Goal: Information Seeking & Learning: Compare options

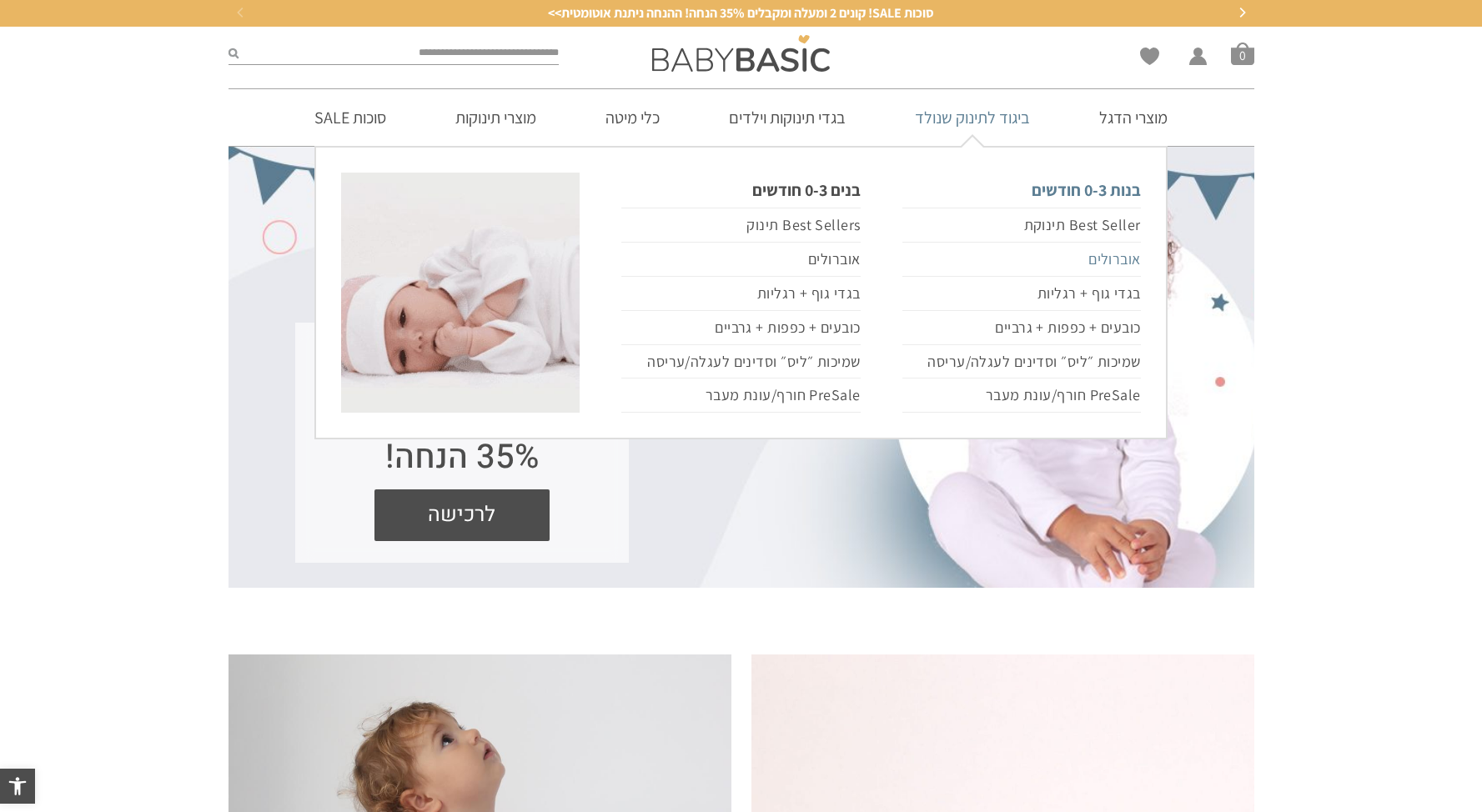
click at [1119, 260] on link "אוברולים" at bounding box center [1022, 259] width 239 height 34
click at [1112, 254] on link "אוברולים" at bounding box center [1022, 259] width 239 height 34
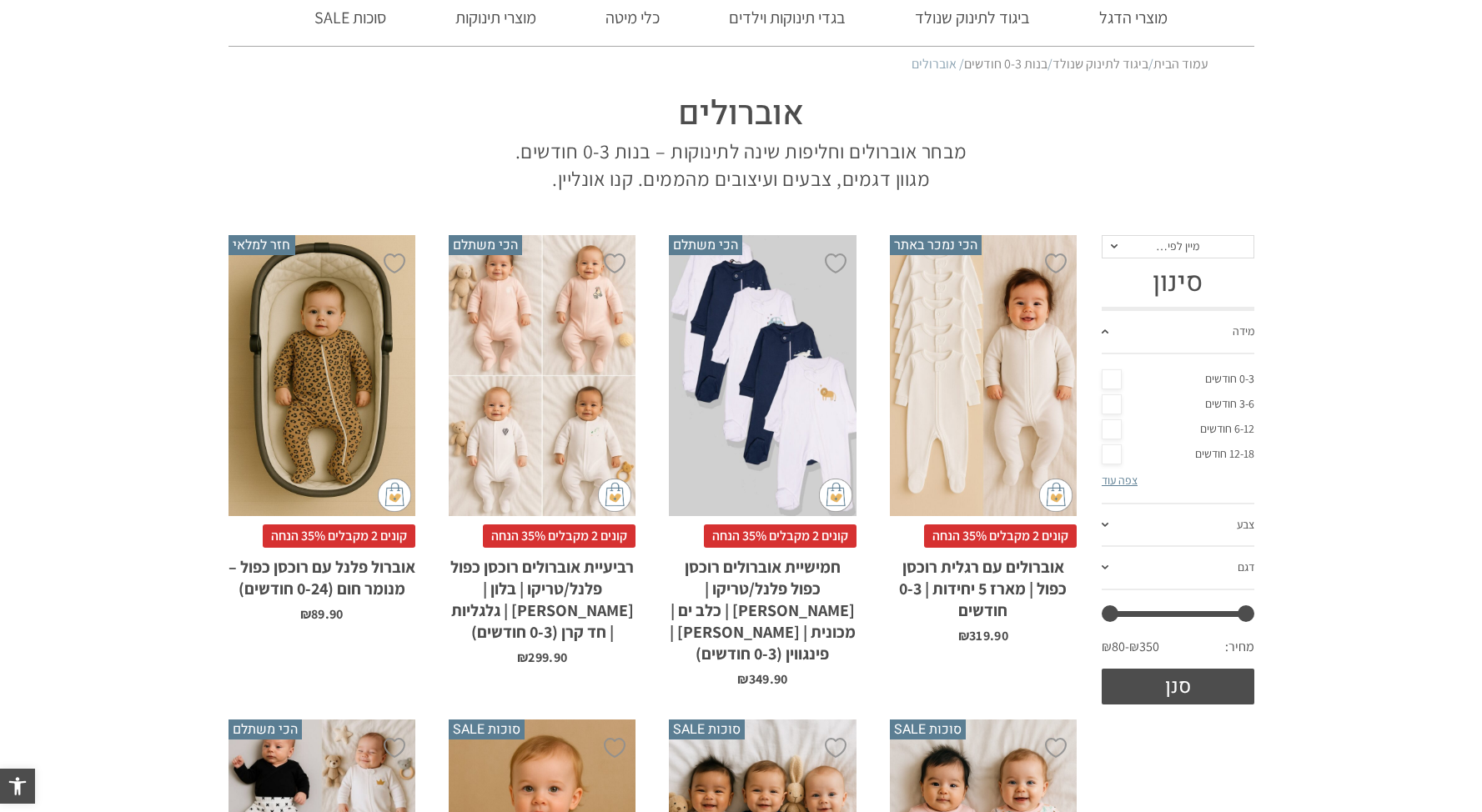
scroll to position [113, 0]
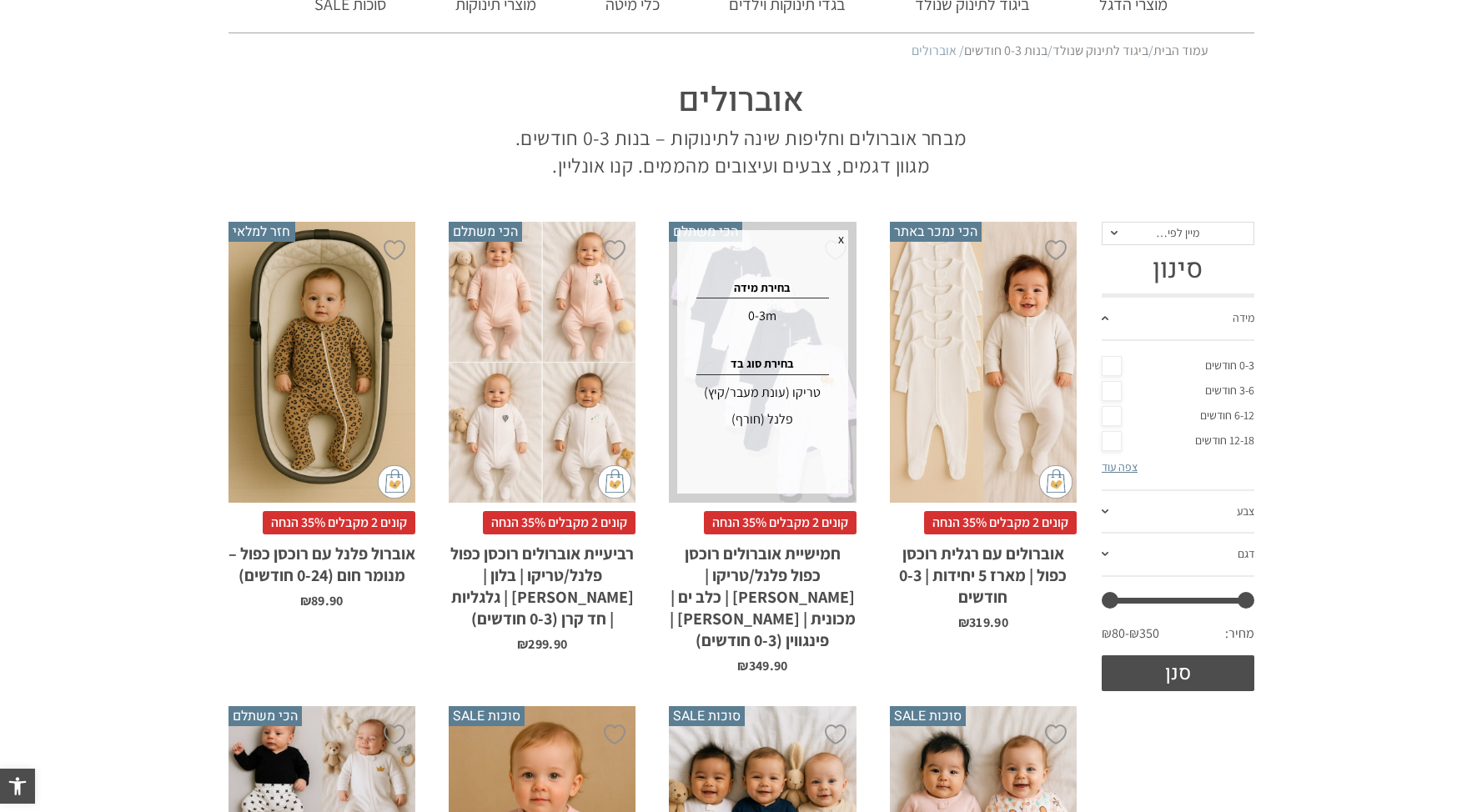
drag, startPoint x: 806, startPoint y: 367, endPoint x: 825, endPoint y: 372, distance: 19.6
click at [806, 367] on div "בחירת מידה 0-3m בחירת סוג בד טריקו (עונת מעבר/קיץ) פלנל (חורף)" at bounding box center [762, 363] width 165 height 162
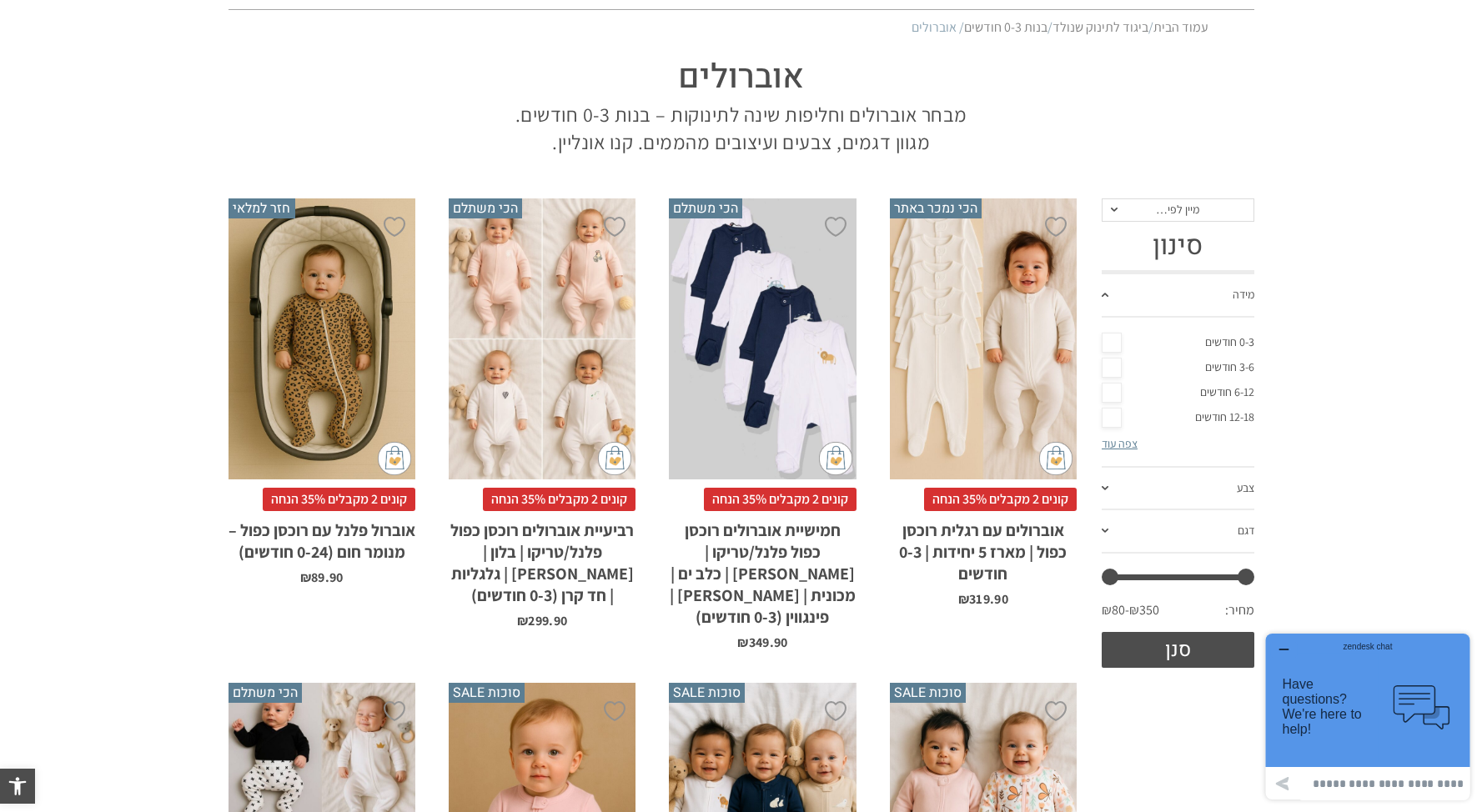
scroll to position [165, 0]
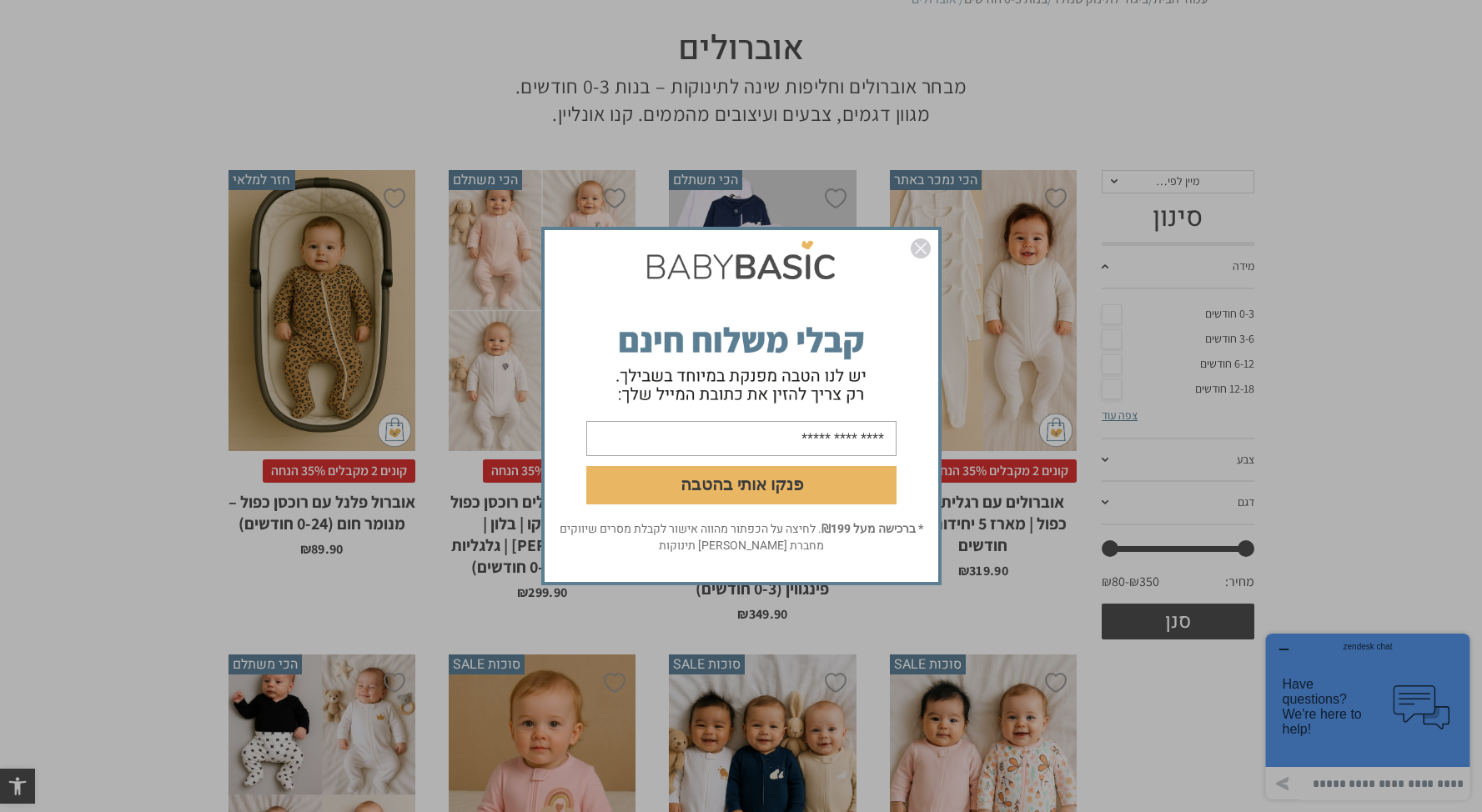
click at [923, 258] on img "סגור" at bounding box center [921, 248] width 20 height 20
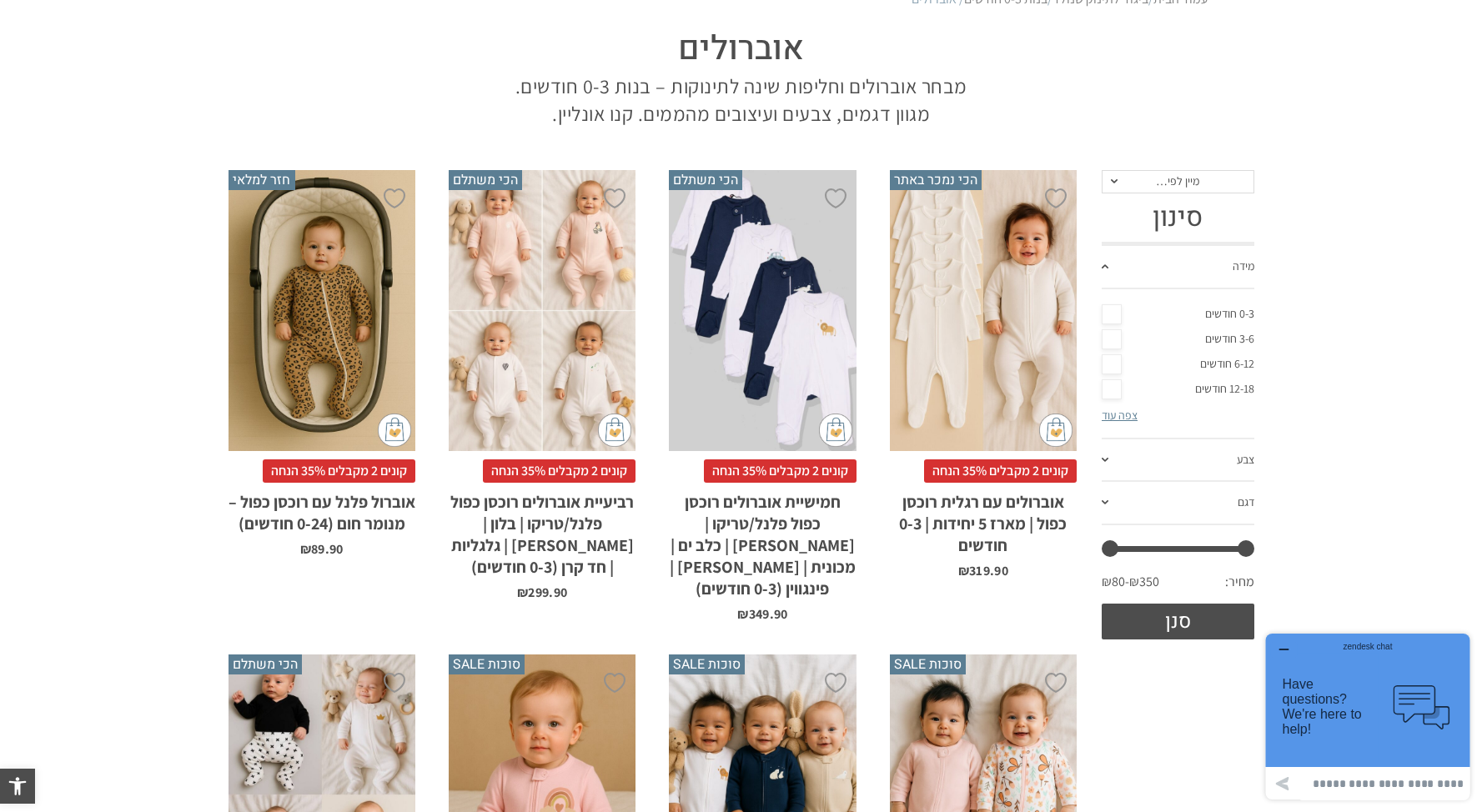
click at [998, 349] on div "x בחירת סוג בד טריקו (עונת מעבר/קיץ) פלנל (חורף)" at bounding box center [982, 311] width 187 height 281
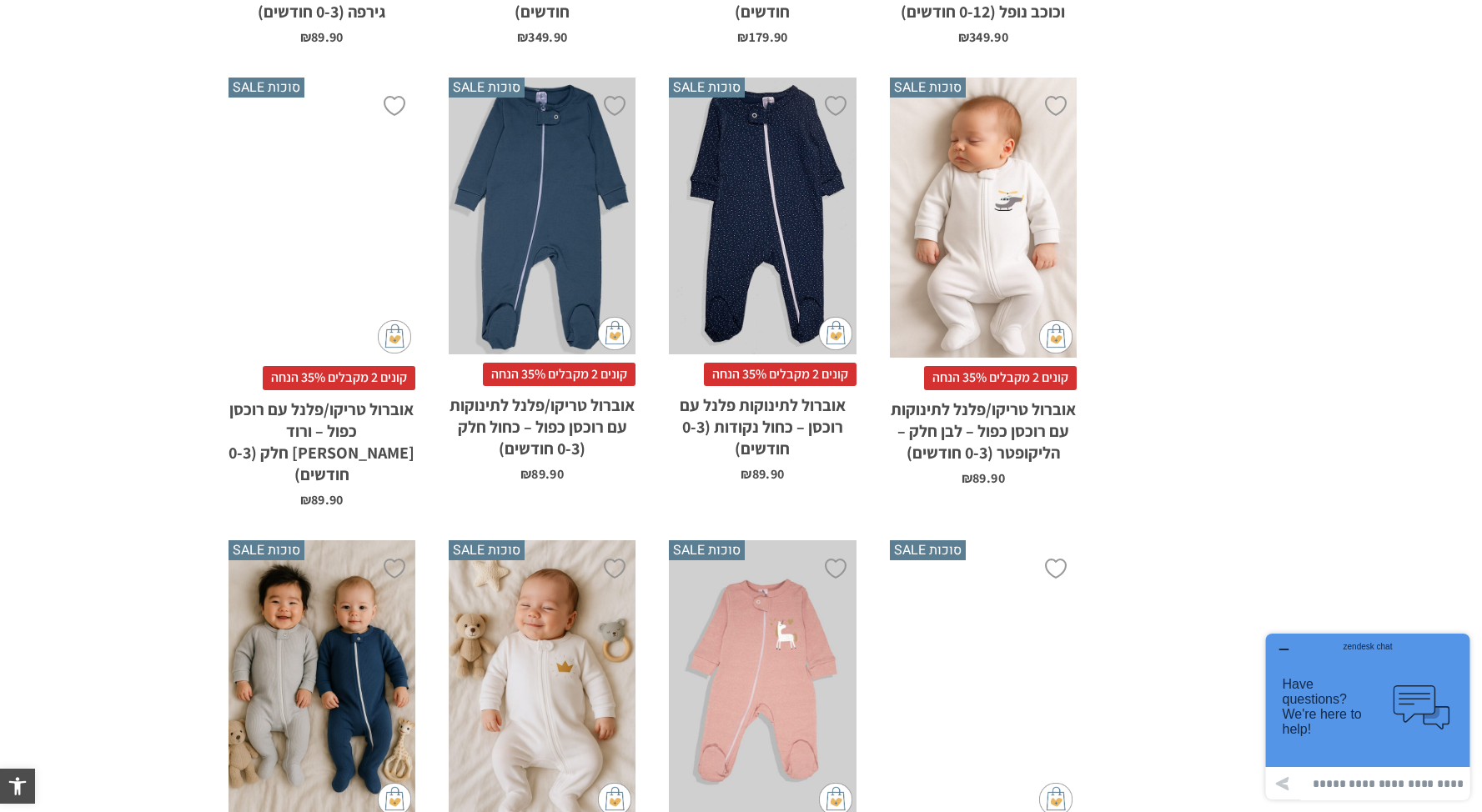
click at [544, 231] on div "x בחירת סוג בד טריקו (עונת מעבר/קיץ) פלנל (חורף)" at bounding box center [542, 215] width 187 height 277
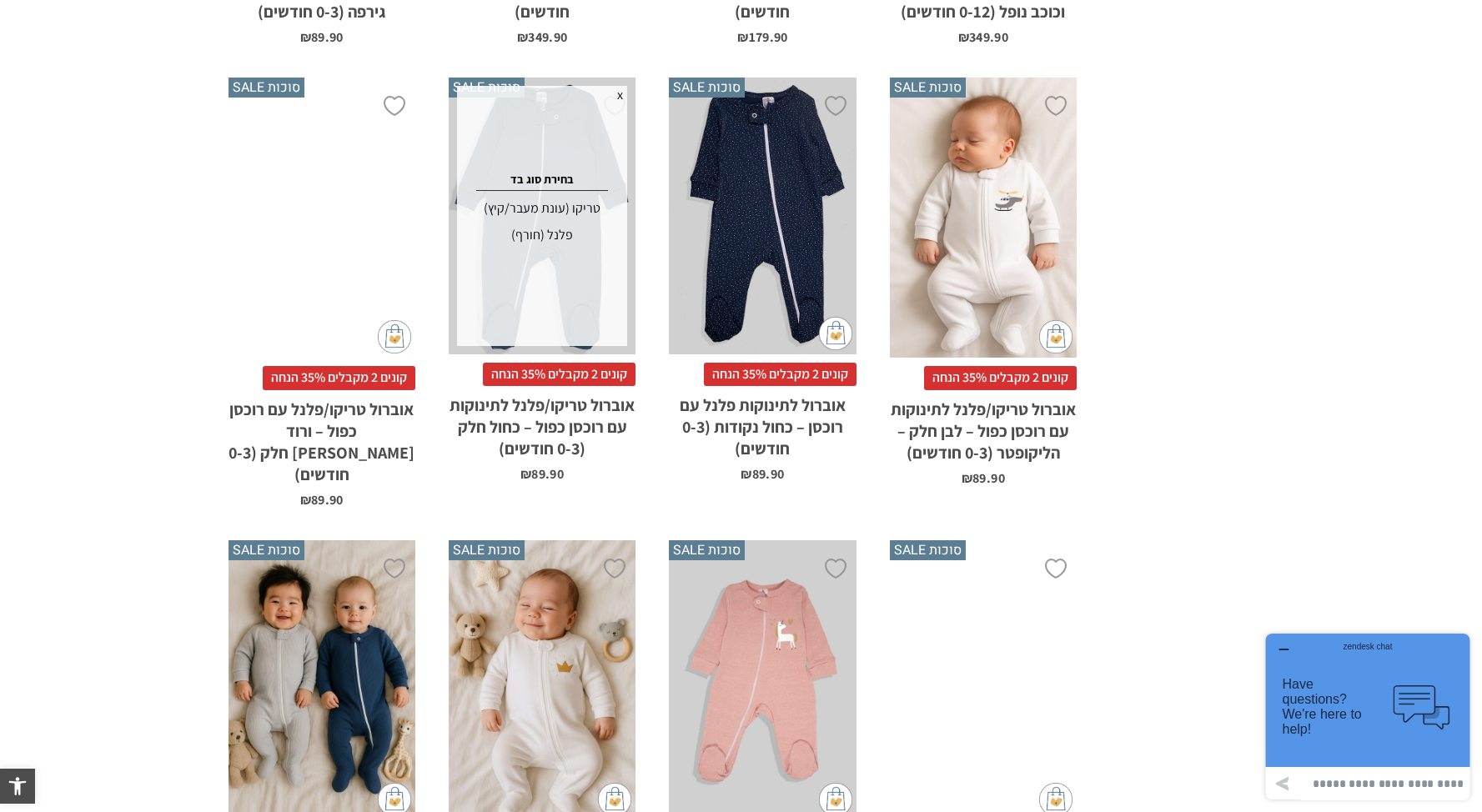
click at [607, 222] on div "x בחירת סוג בד טריקו (עונת מעבר/קיץ) פלנל (חורף)" at bounding box center [543, 216] width 170 height 260
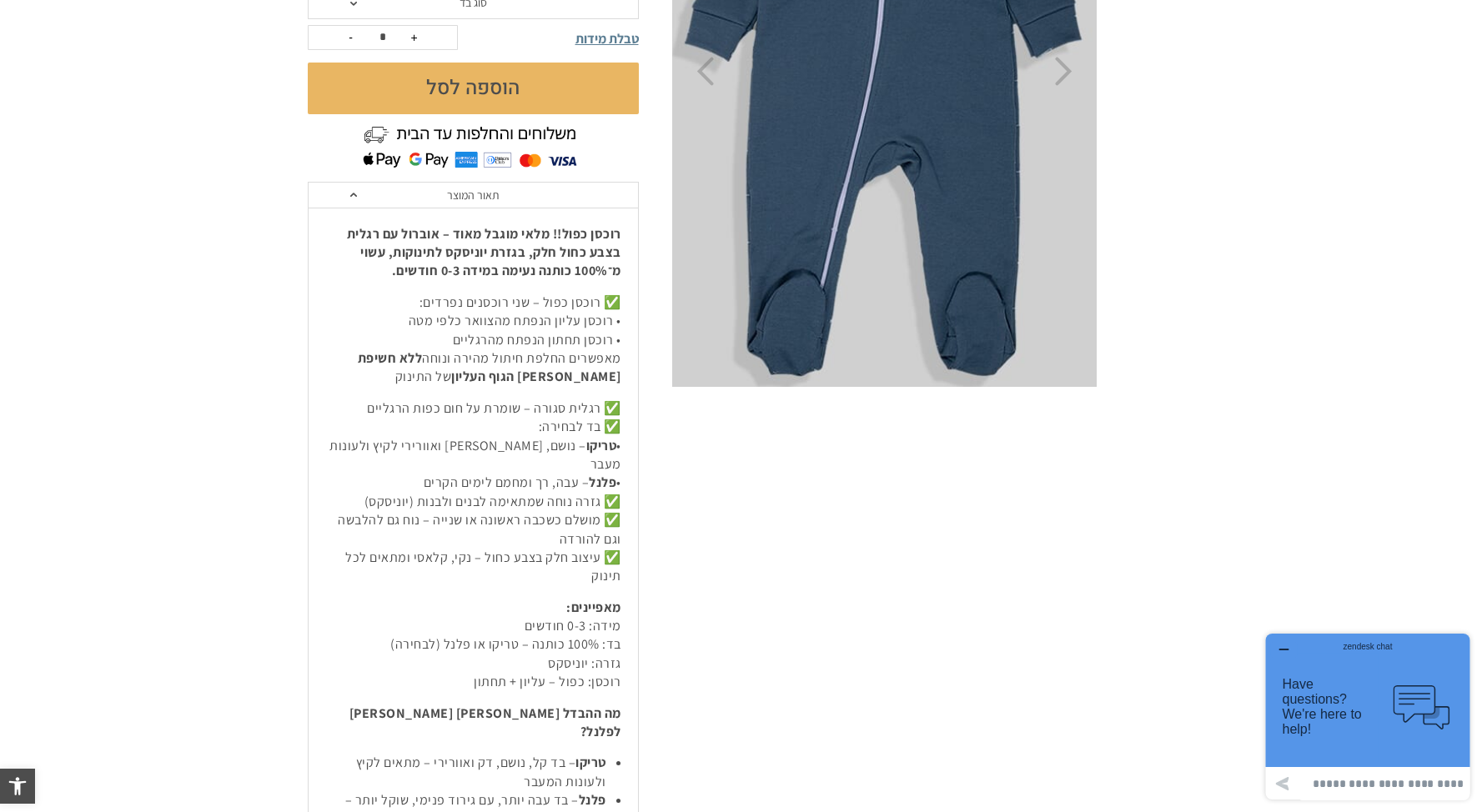
scroll to position [463, 0]
drag, startPoint x: 355, startPoint y: 622, endPoint x: 588, endPoint y: 623, distance: 233.0
click at [588, 623] on p "מאפיינים: מידה: 0-3 חודשים בד: 100% כותנה – טריקו או פלנל (לבחירה) גזרה: יוניסק…" at bounding box center [473, 645] width 296 height 94
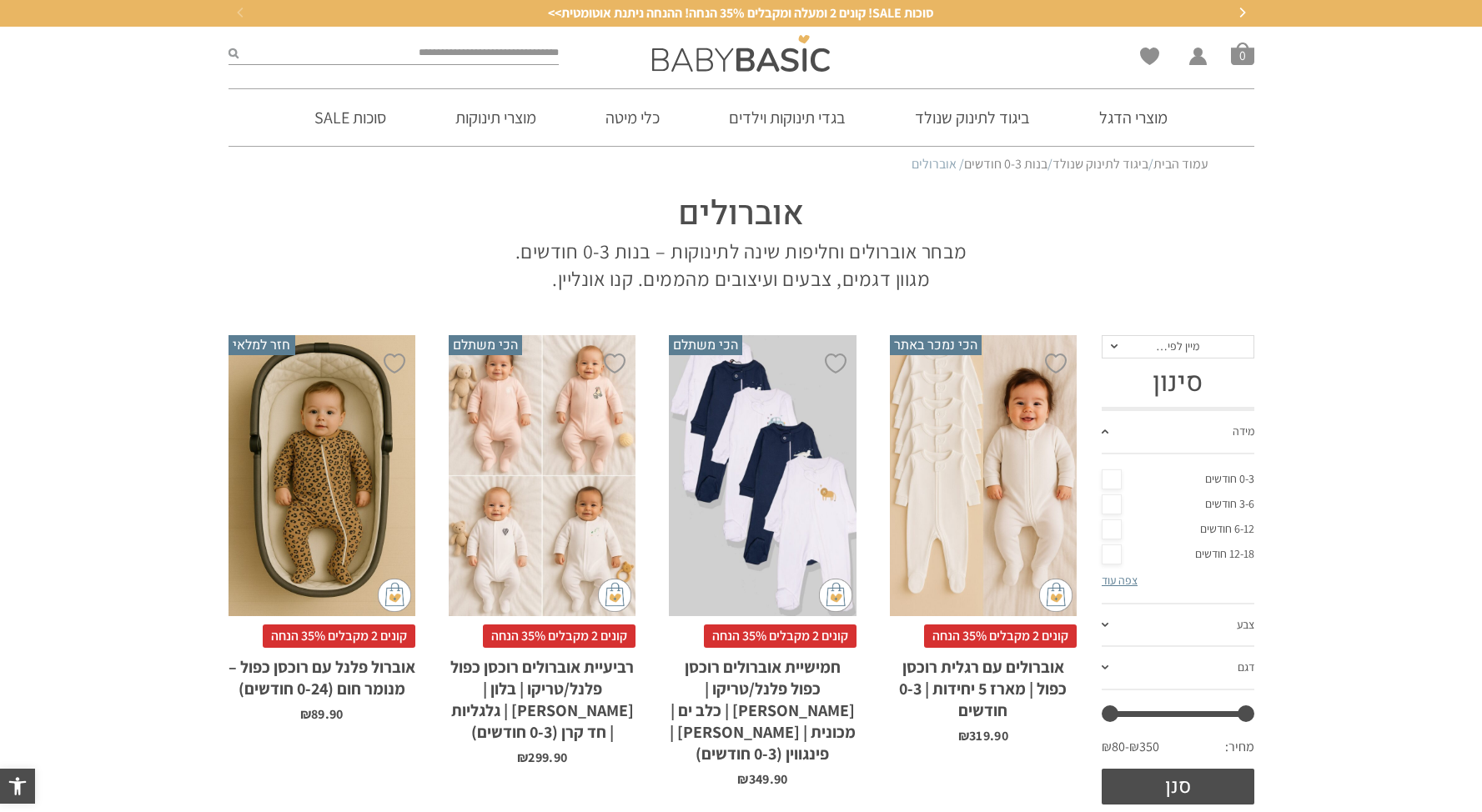
click at [973, 486] on div "x בחירת סוג בד טריקו (עונת מעבר/קיץ) פלנל (חורף)" at bounding box center [982, 476] width 187 height 281
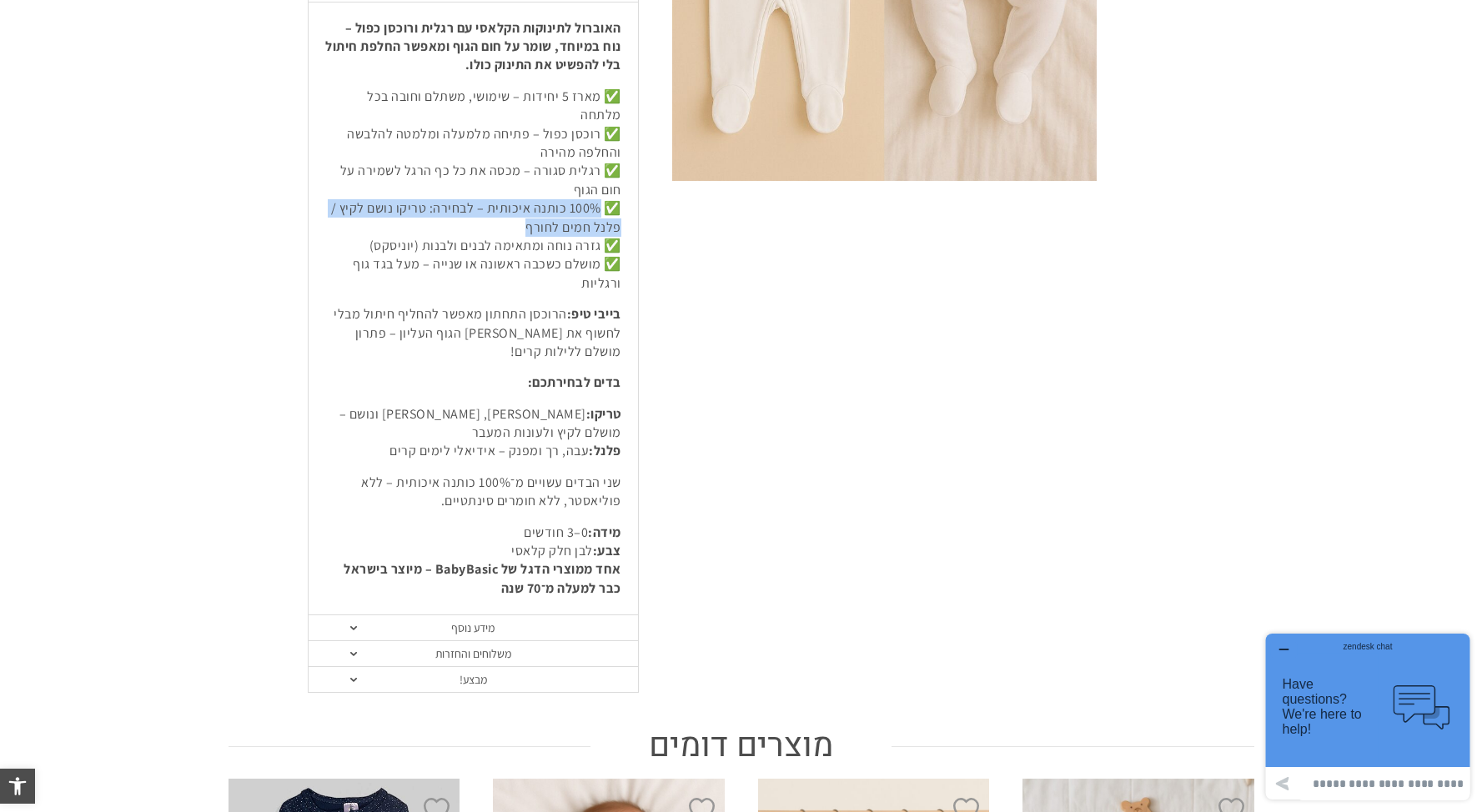
drag, startPoint x: 604, startPoint y: 187, endPoint x: 327, endPoint y: 199, distance: 277.3
click at [327, 199] on p "✅ מארז 5 יחידות – שימושי, משתלם וחובה בכל מלתחה ✅ רוכסן כפול – פתיחה מלמעלה ומל…" at bounding box center [473, 191] width 296 height 205
copy p "100% כותנה איכותית – לבחירה: טריקו נושם לקיץ / פלנל חמים לחורף"
click at [608, 247] on p "✅ מארז 5 יחידות – שימושי, משתלם וחובה בכל מלתחה ✅ רוכסן כפול – פתיחה מלמעלה ומל…" at bounding box center [473, 191] width 296 height 205
drag, startPoint x: 603, startPoint y: 190, endPoint x: 492, endPoint y: 187, distance: 111.0
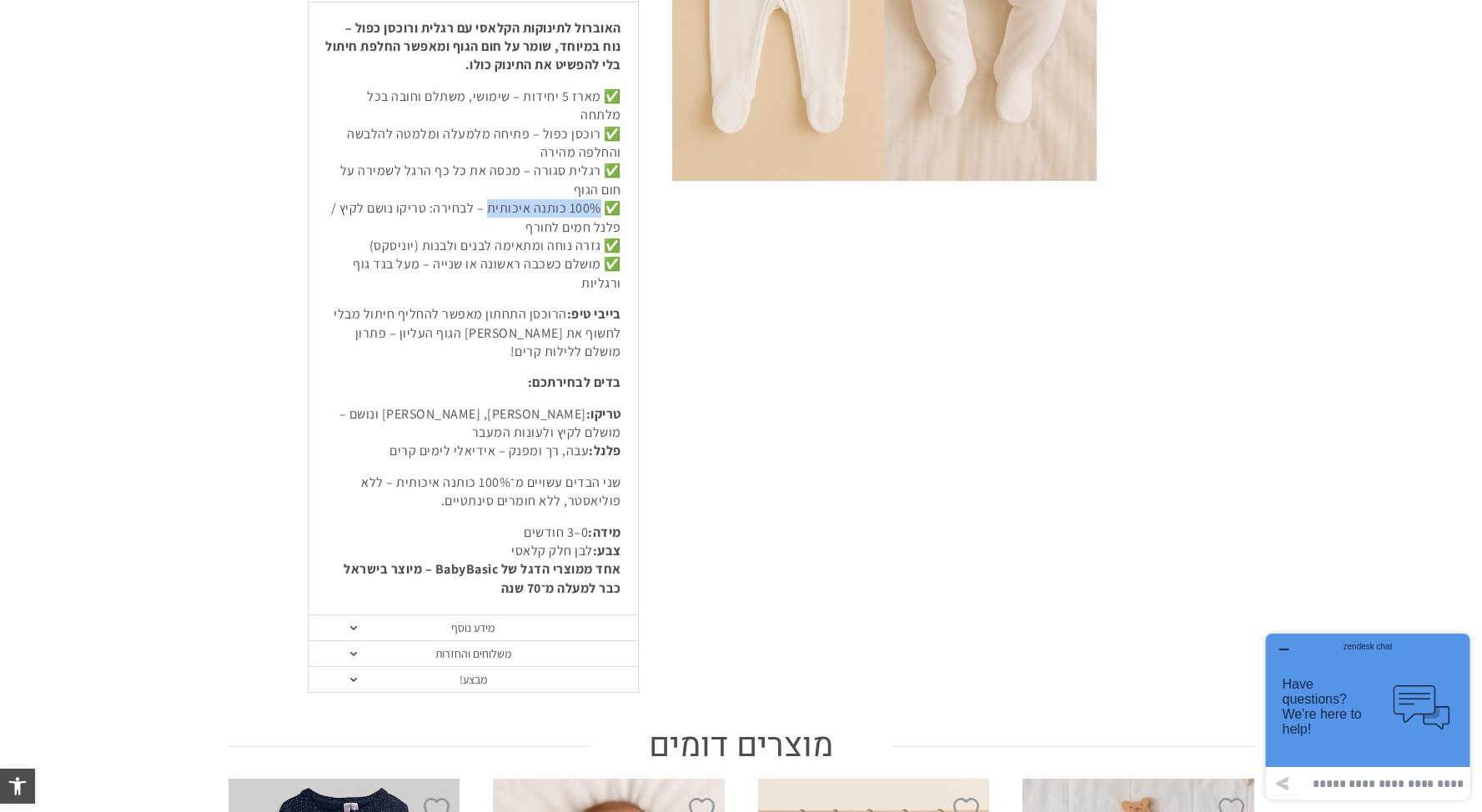
click at [492, 187] on p "✅ מארז 5 יחידות – שימושי, משתלם וחובה בכל מלתחה ✅ רוכסן כפול – פתיחה מלמעלה ומל…" at bounding box center [473, 191] width 296 height 205
copy p "100% כותנה איכותית"
drag, startPoint x: 471, startPoint y: 189, endPoint x: 453, endPoint y: 201, distance: 21.6
click at [451, 204] on p "✅ מארז 5 יחידות – שימושי, משתלם וחובה בכל מלתחה ✅ רוכסן כפול – פתיחה מלמעלה ומל…" at bounding box center [473, 191] width 296 height 205
copy p "לבחירה: טריקו נושם לקיץ / פלנל חמים לחורף"
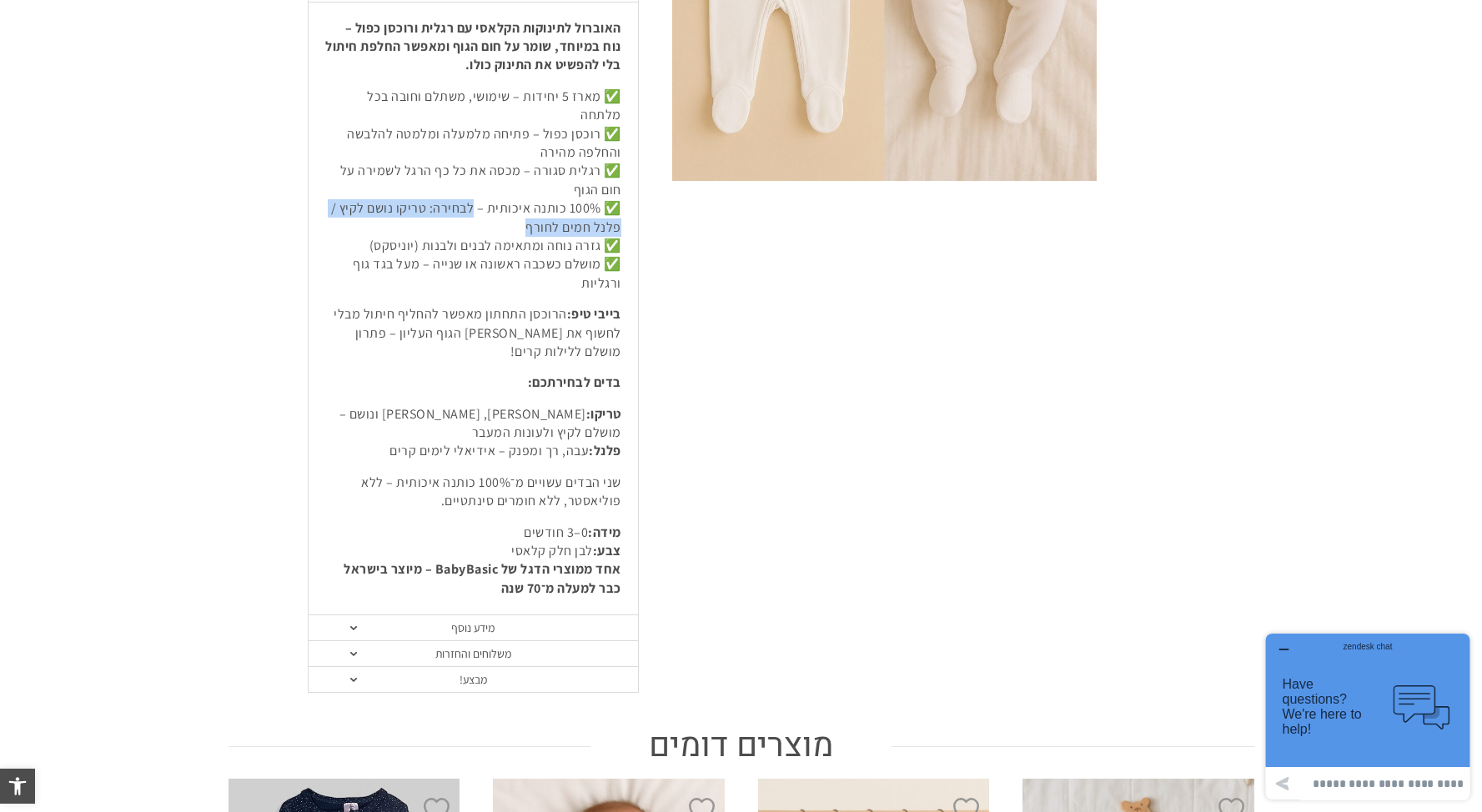
click at [691, 335] on div "הוספה ל-Wishlist הכי נמכר באתר" at bounding box center [924, 121] width 503 height 1143
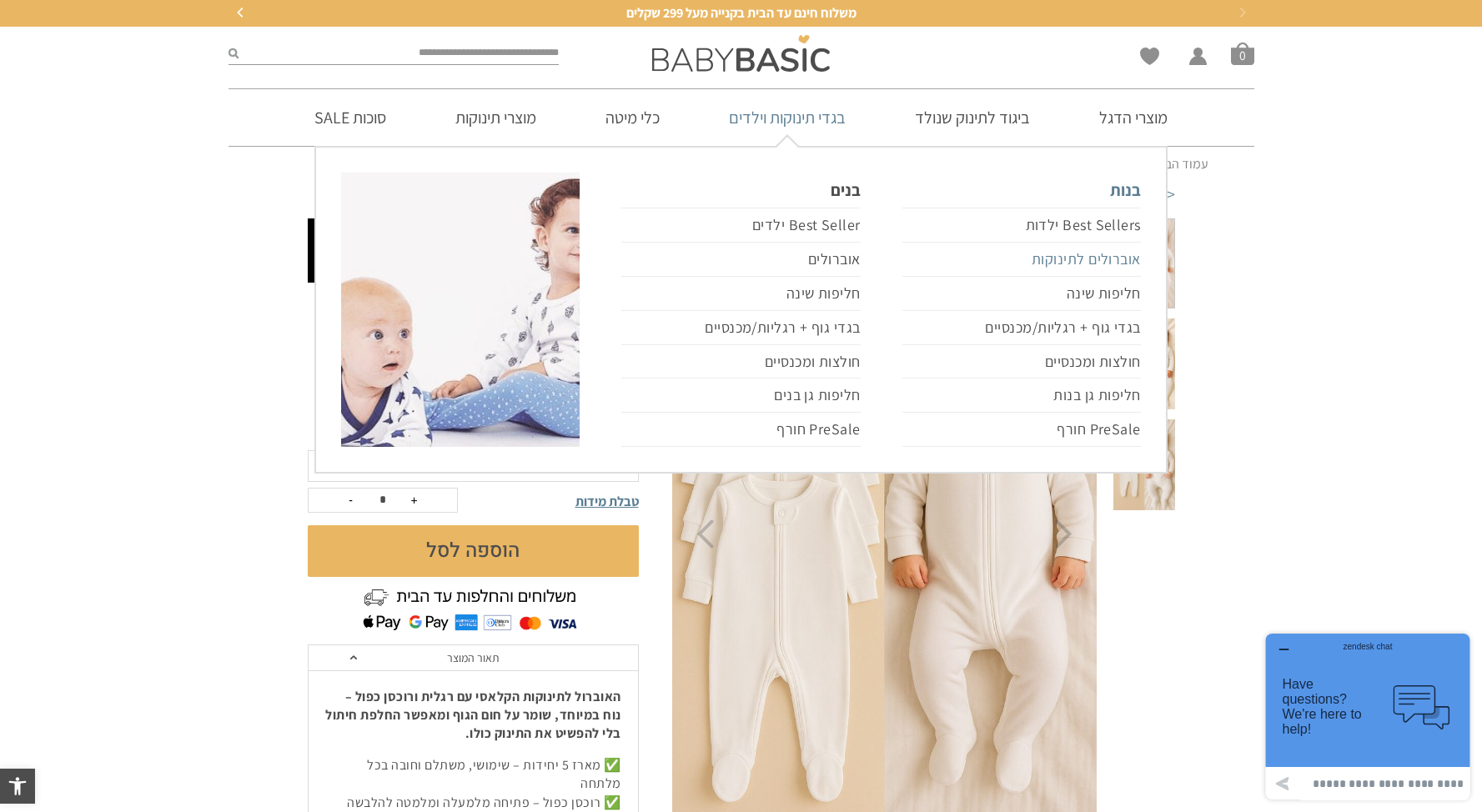
click at [1122, 264] on link "אוברולים לתינוקות" at bounding box center [1022, 259] width 239 height 34
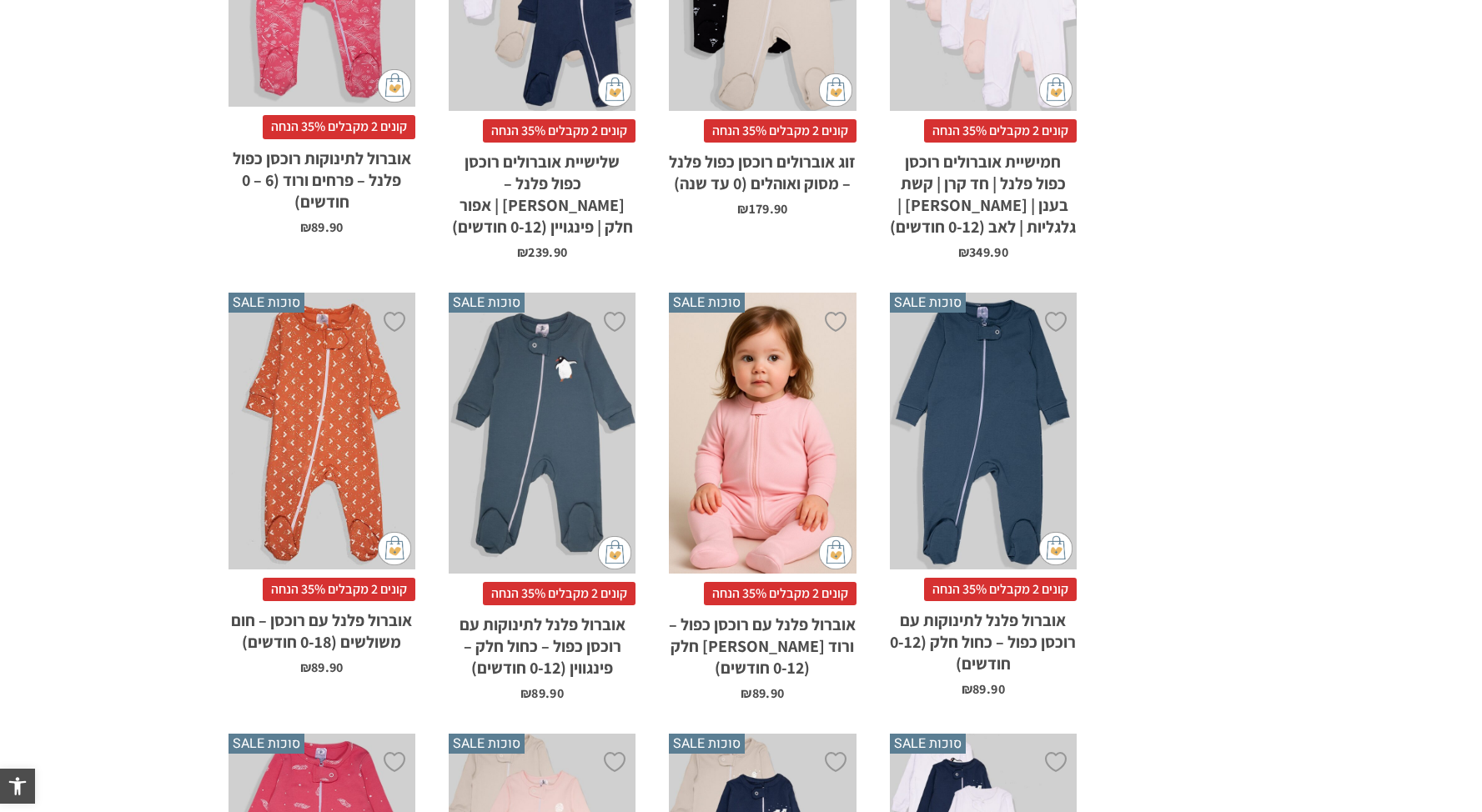
scroll to position [1024, 0]
click at [517, 421] on div "x בחירת מידה 0-3m 3-6m 6-12m" at bounding box center [542, 433] width 187 height 281
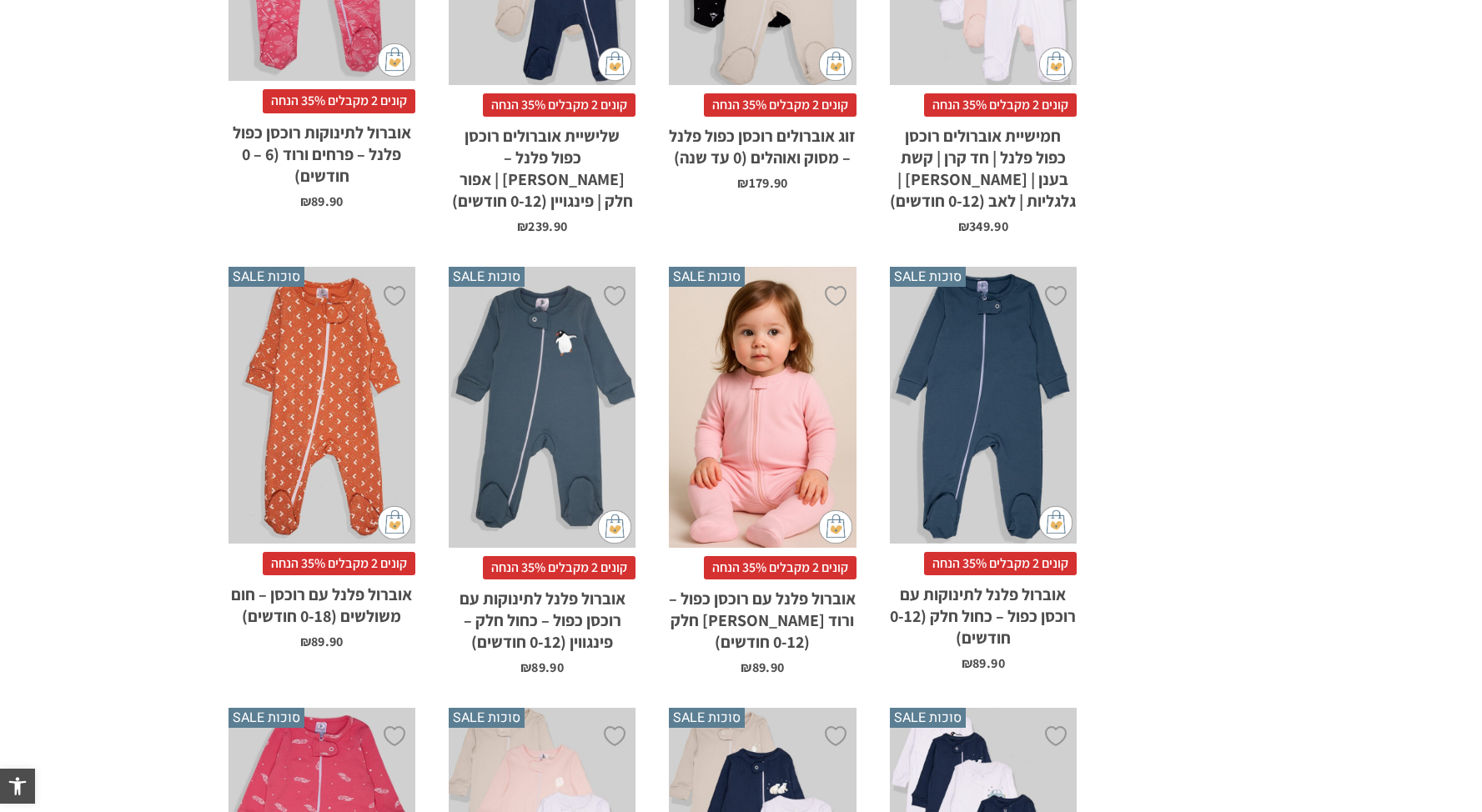
click at [1003, 419] on div "x בחירת מידה 0-3m 3-6m 6-12m" at bounding box center [982, 405] width 187 height 277
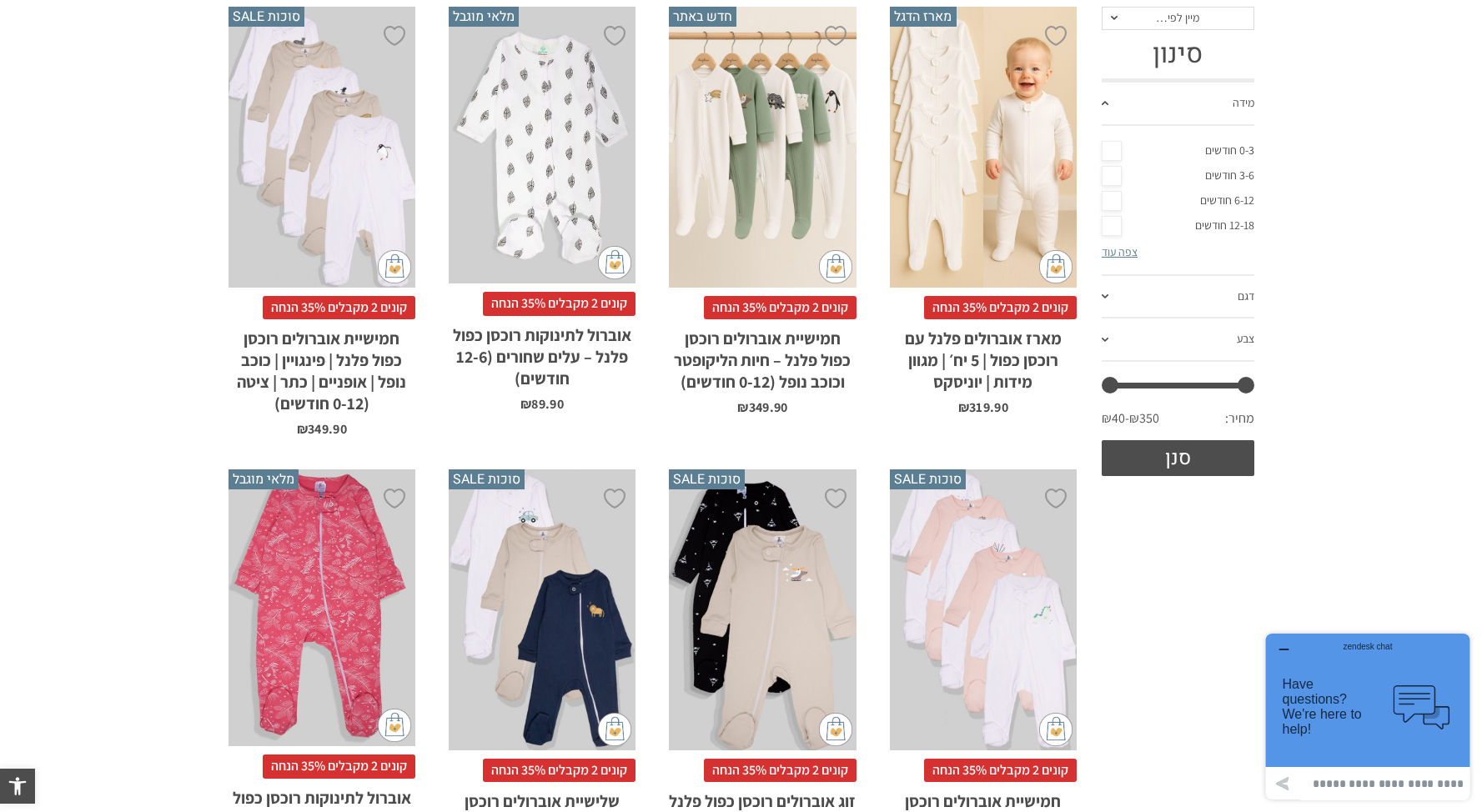
scroll to position [267, 0]
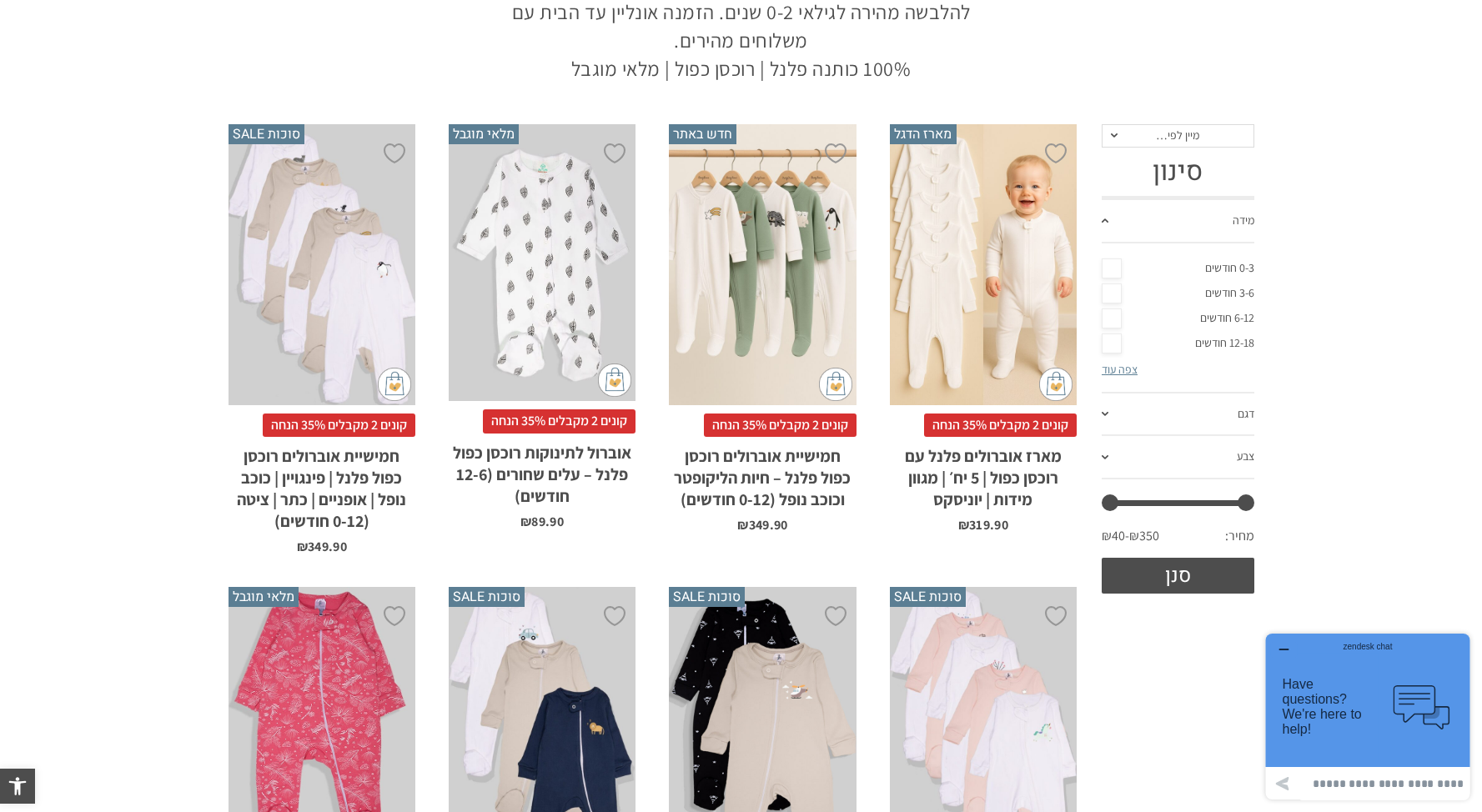
click at [833, 201] on div "x בחירת מידה 0-3m 3-6m 6-12m" at bounding box center [762, 265] width 187 height 281
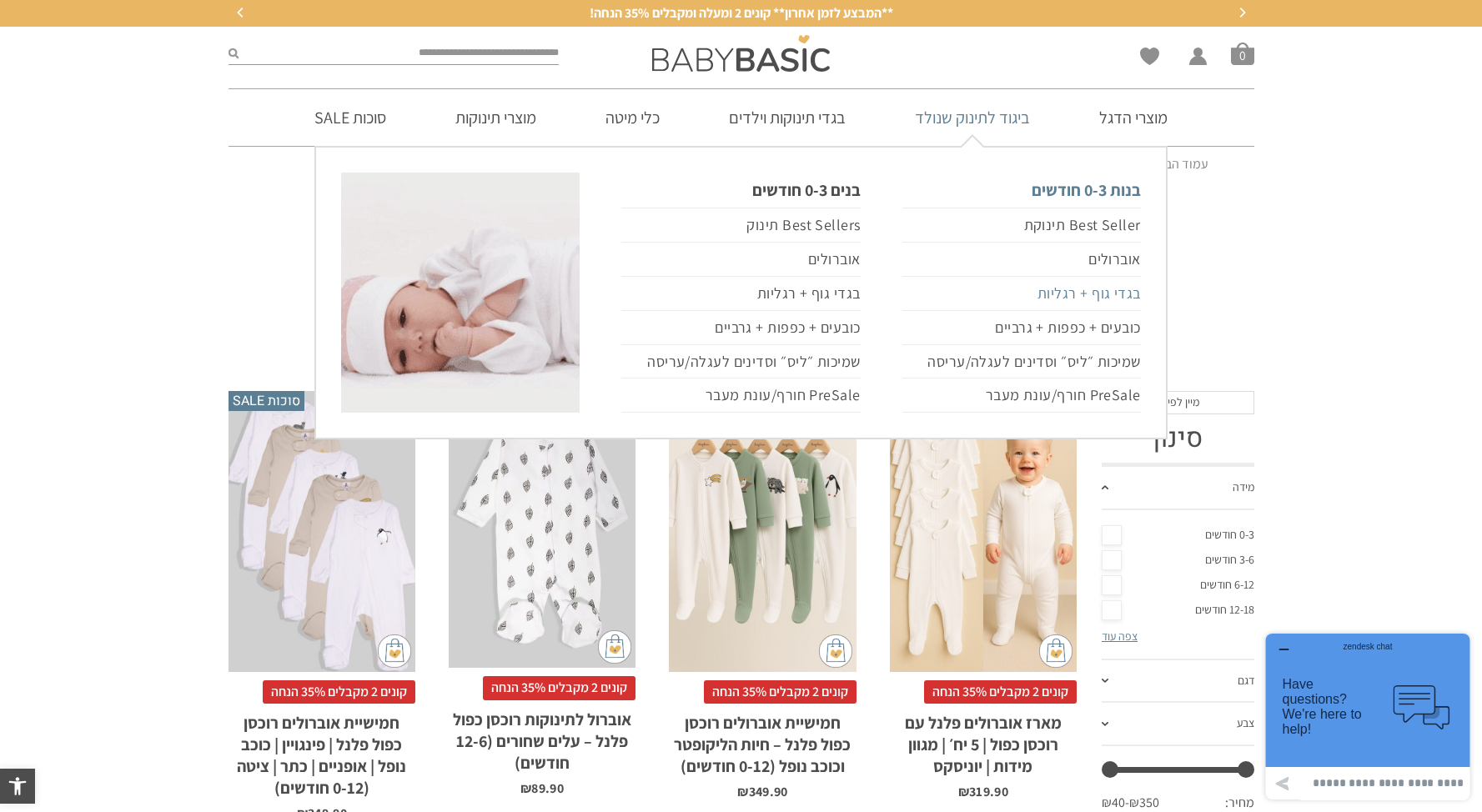
click at [1071, 297] on link "בגדי גוף + רגליות" at bounding box center [1022, 293] width 239 height 34
click at [1098, 292] on link "בגדי גוף + רגליות" at bounding box center [1022, 293] width 239 height 34
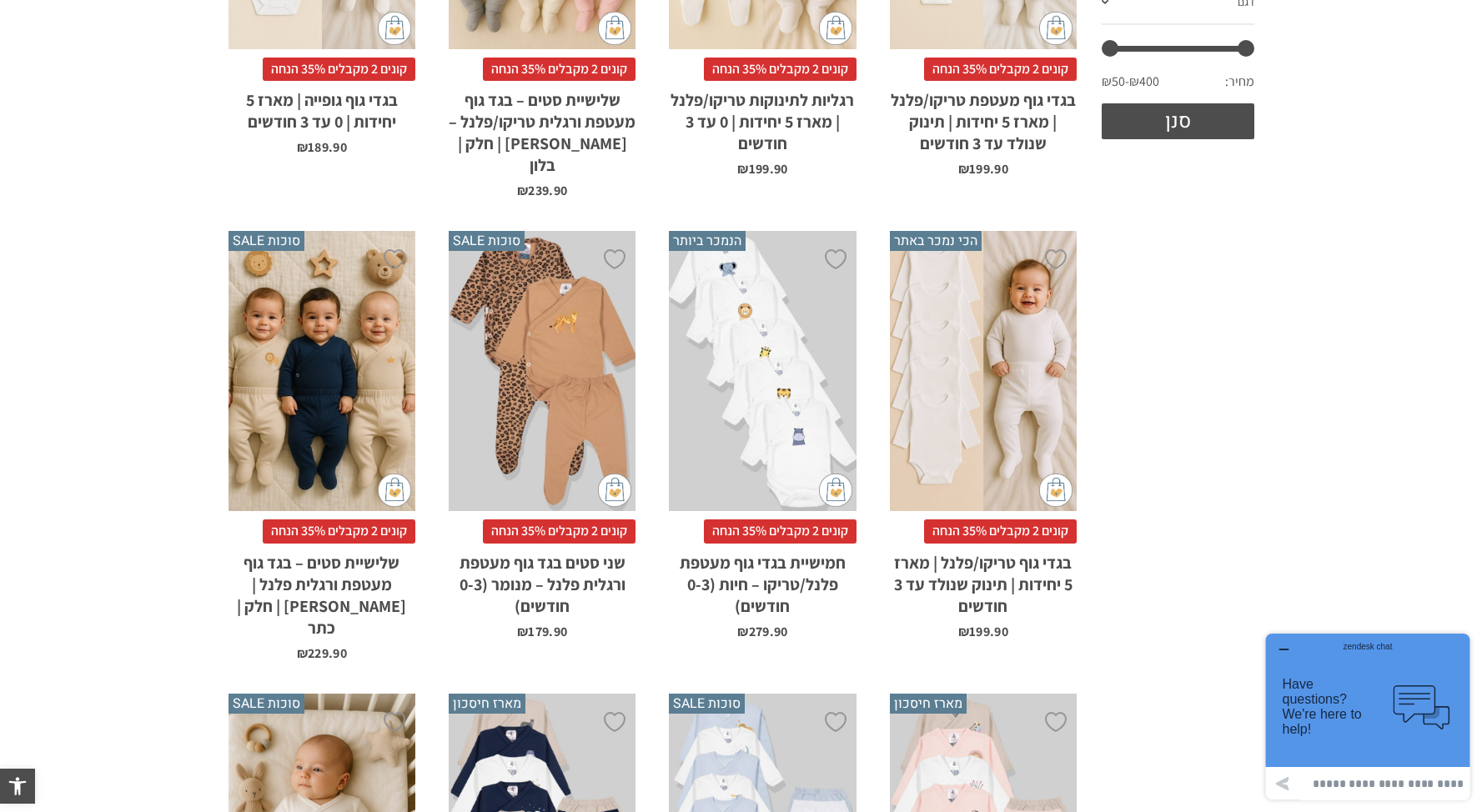
click at [1280, 645] on icon "button" at bounding box center [1284, 650] width 14 height 14
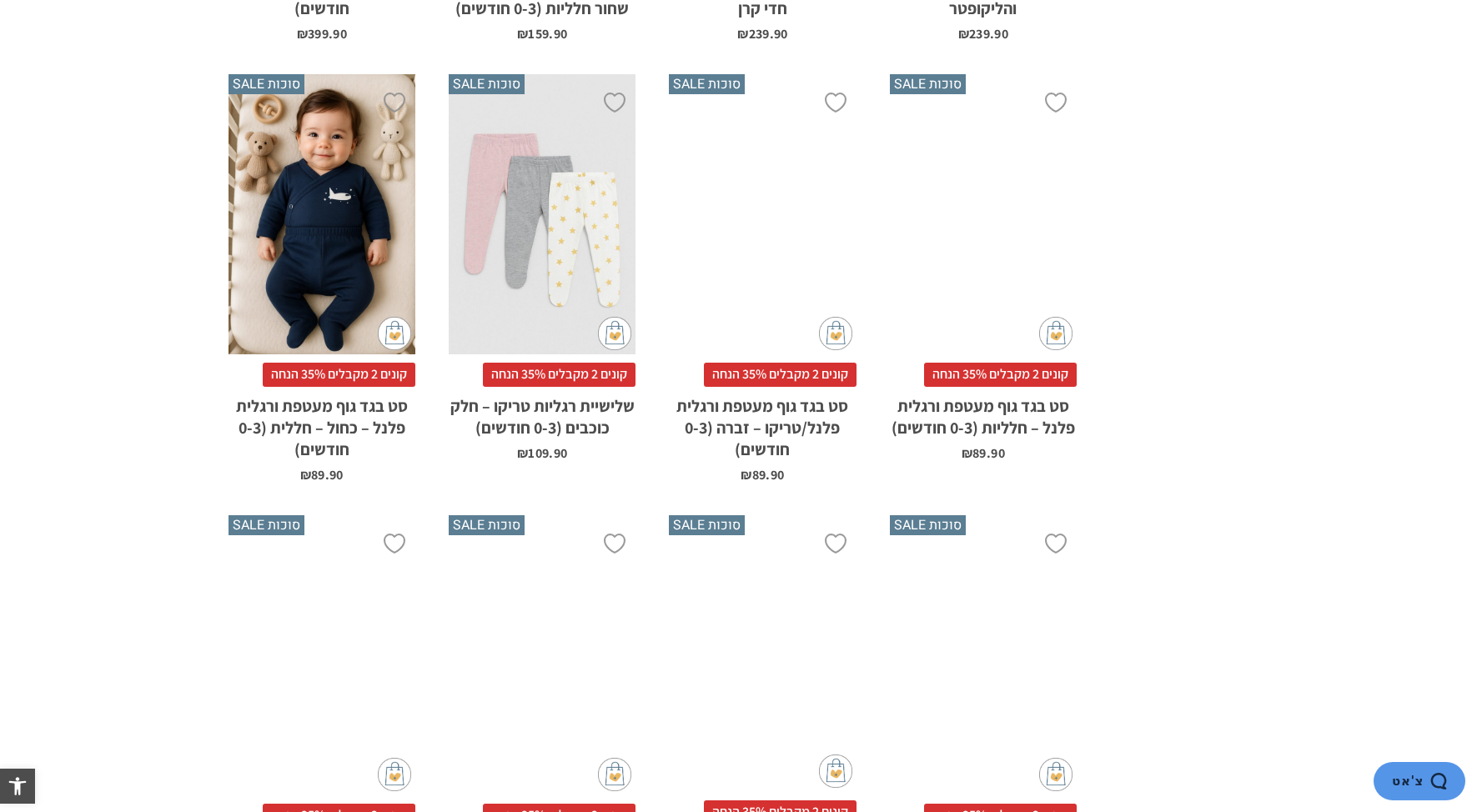
scroll to position [2209, 0]
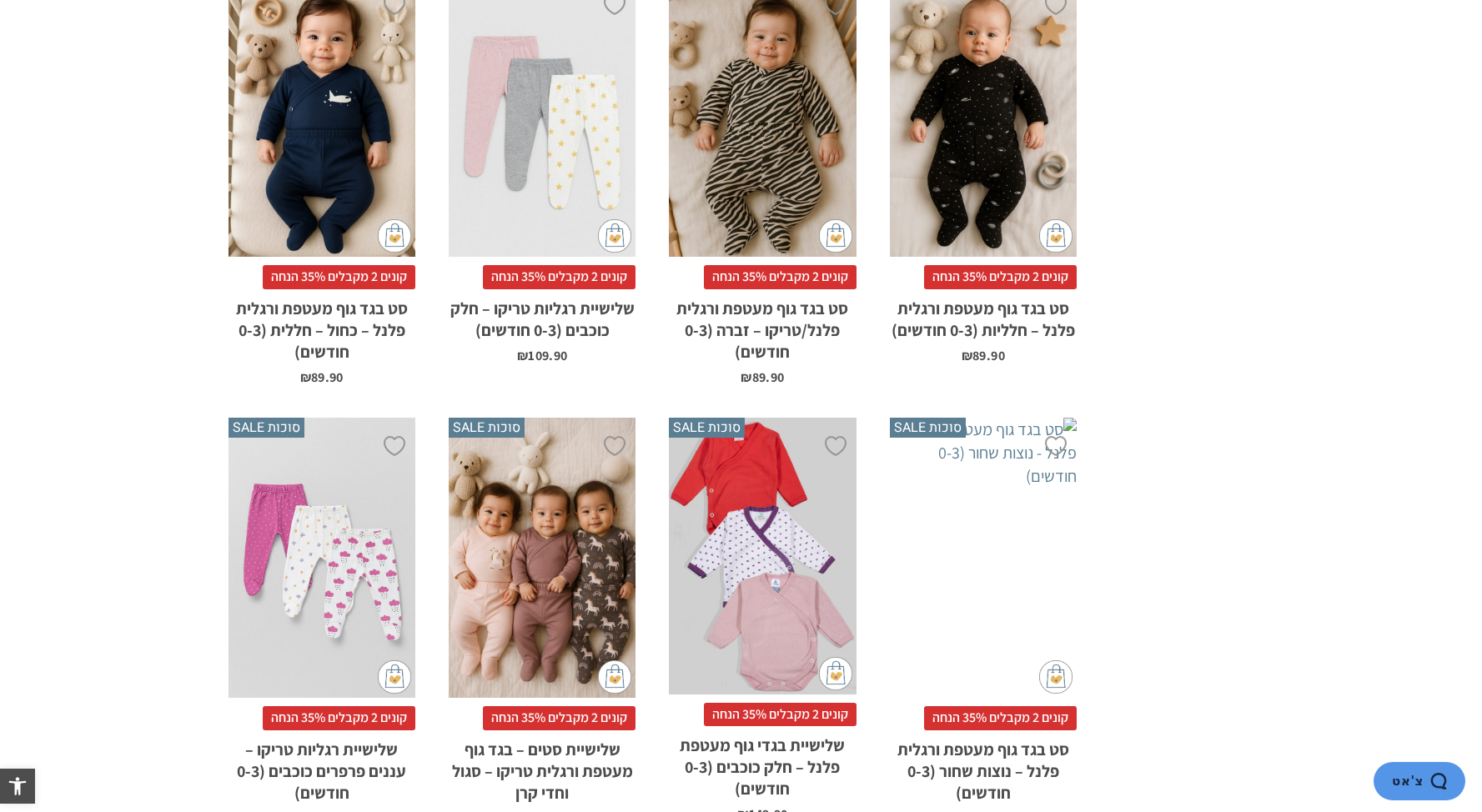
drag, startPoint x: 332, startPoint y: 113, endPoint x: 370, endPoint y: 126, distance: 40.2
click at [332, 112] on div "x הוספה לסל" at bounding box center [322, 117] width 187 height 281
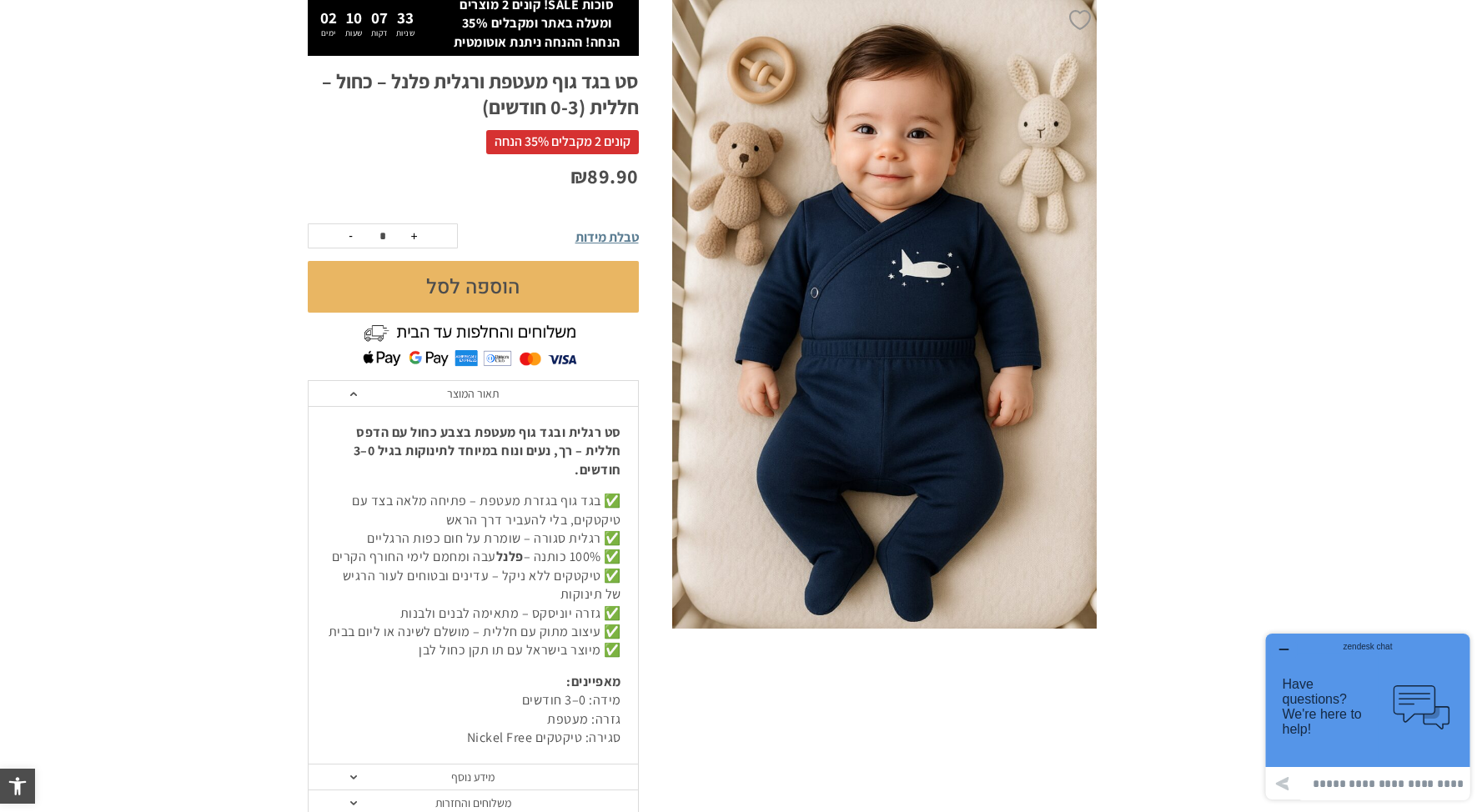
scroll to position [231, 0]
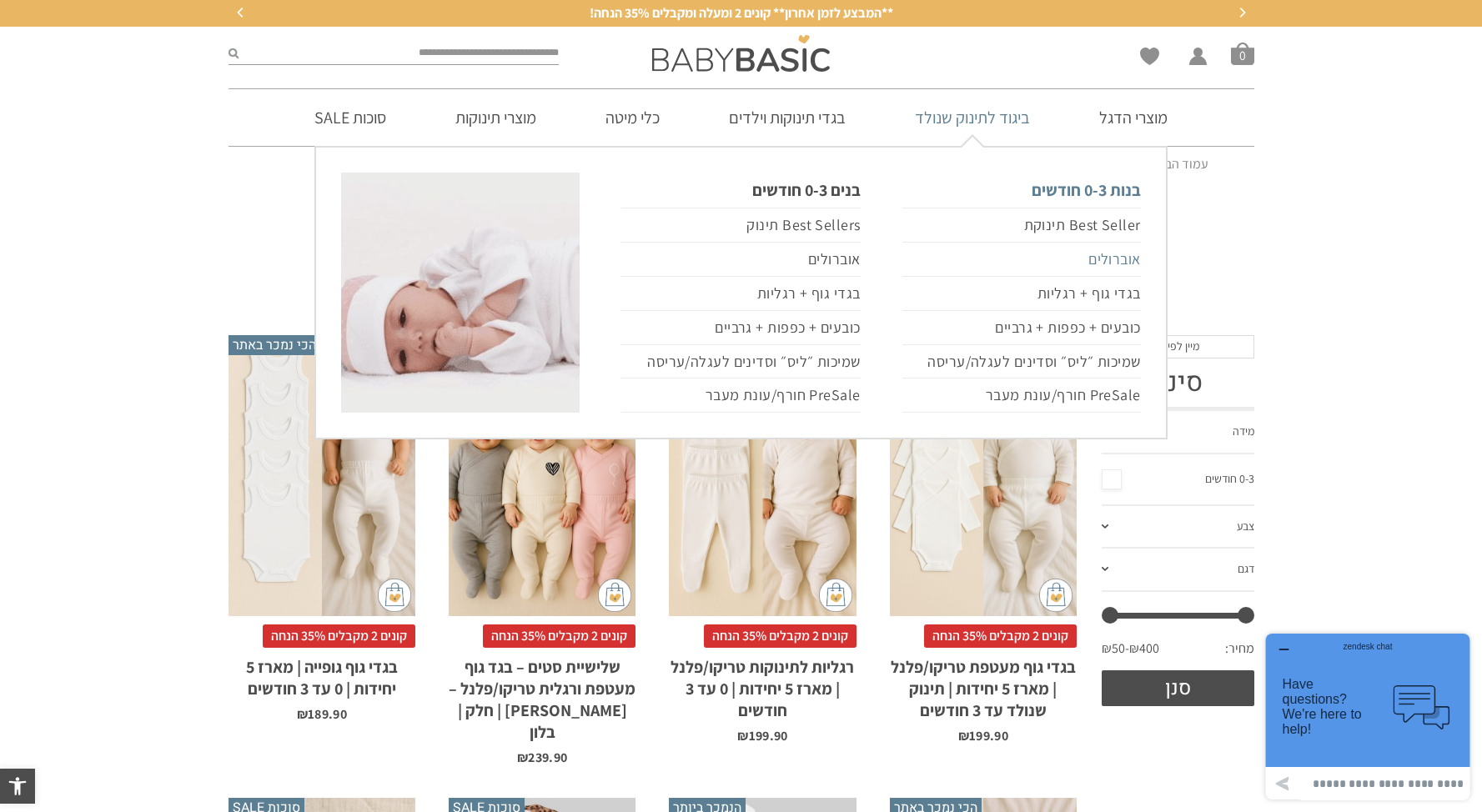
click at [1111, 259] on link "אוברולים" at bounding box center [1022, 259] width 239 height 34
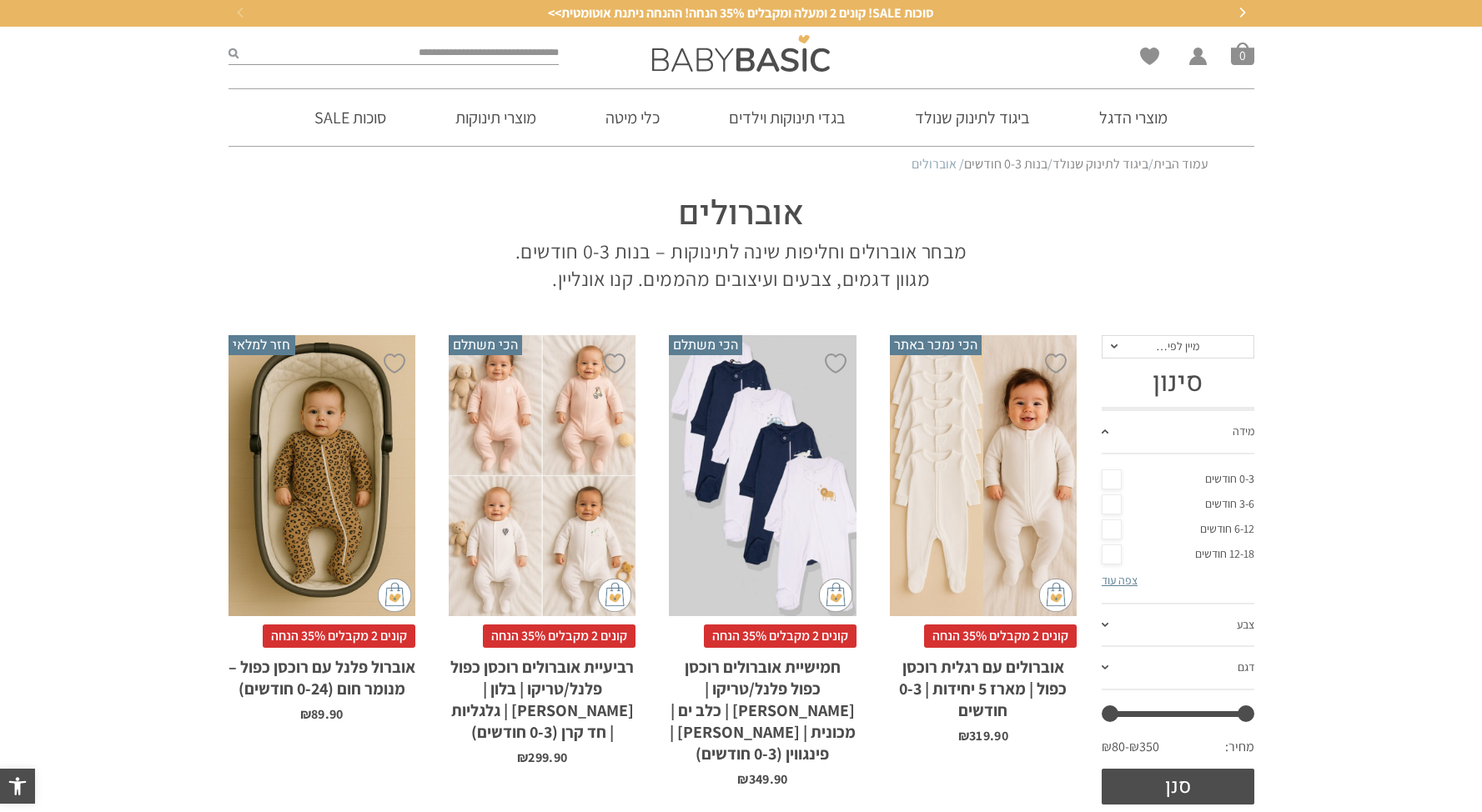
click at [1025, 469] on div "x בחירת סוג בד טריקו (עונת מעבר/קיץ) פלנל (חורף)" at bounding box center [982, 476] width 187 height 281
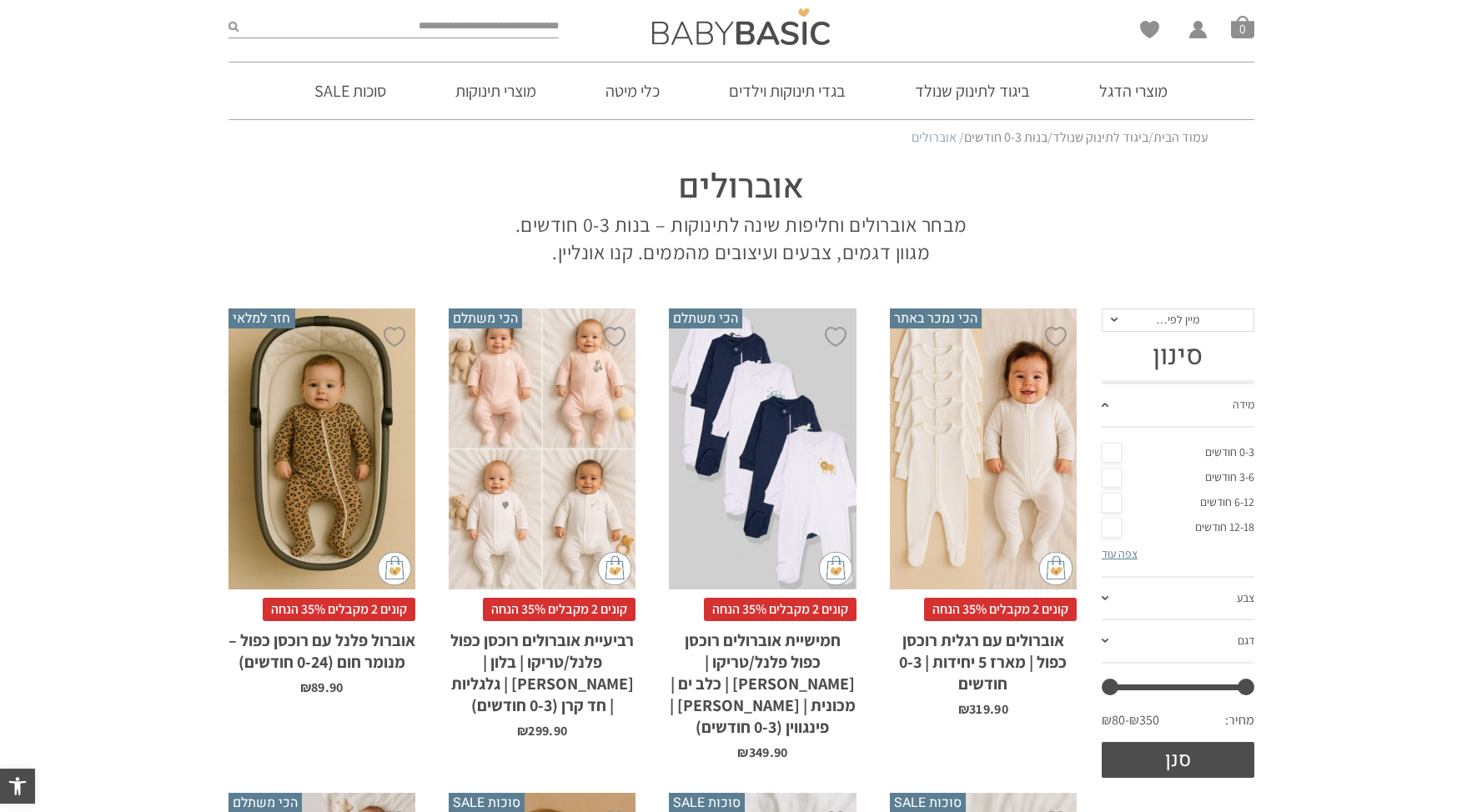
scroll to position [27, 0]
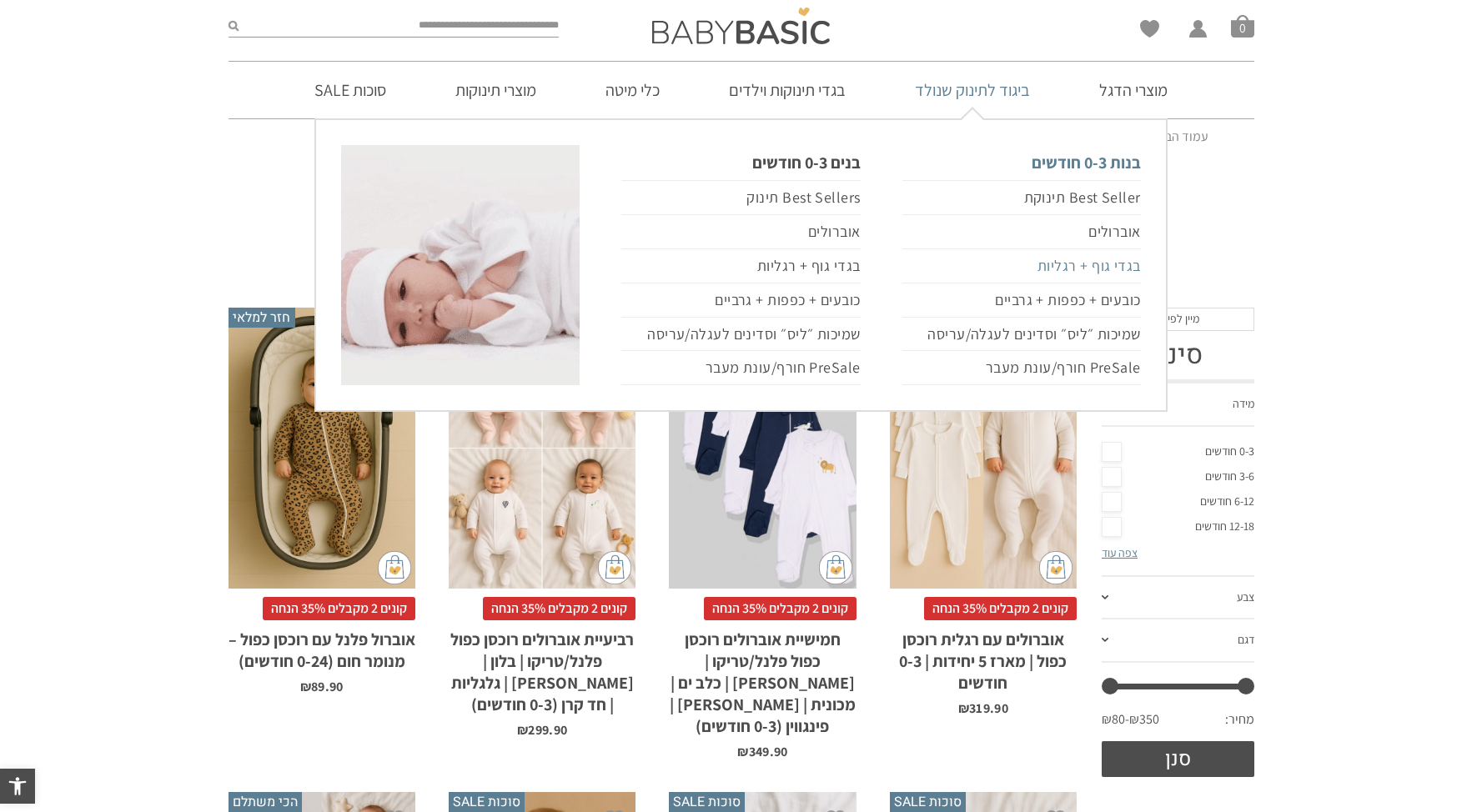
click at [1122, 270] on link "בגדי גוף + רגליות" at bounding box center [1022, 266] width 239 height 34
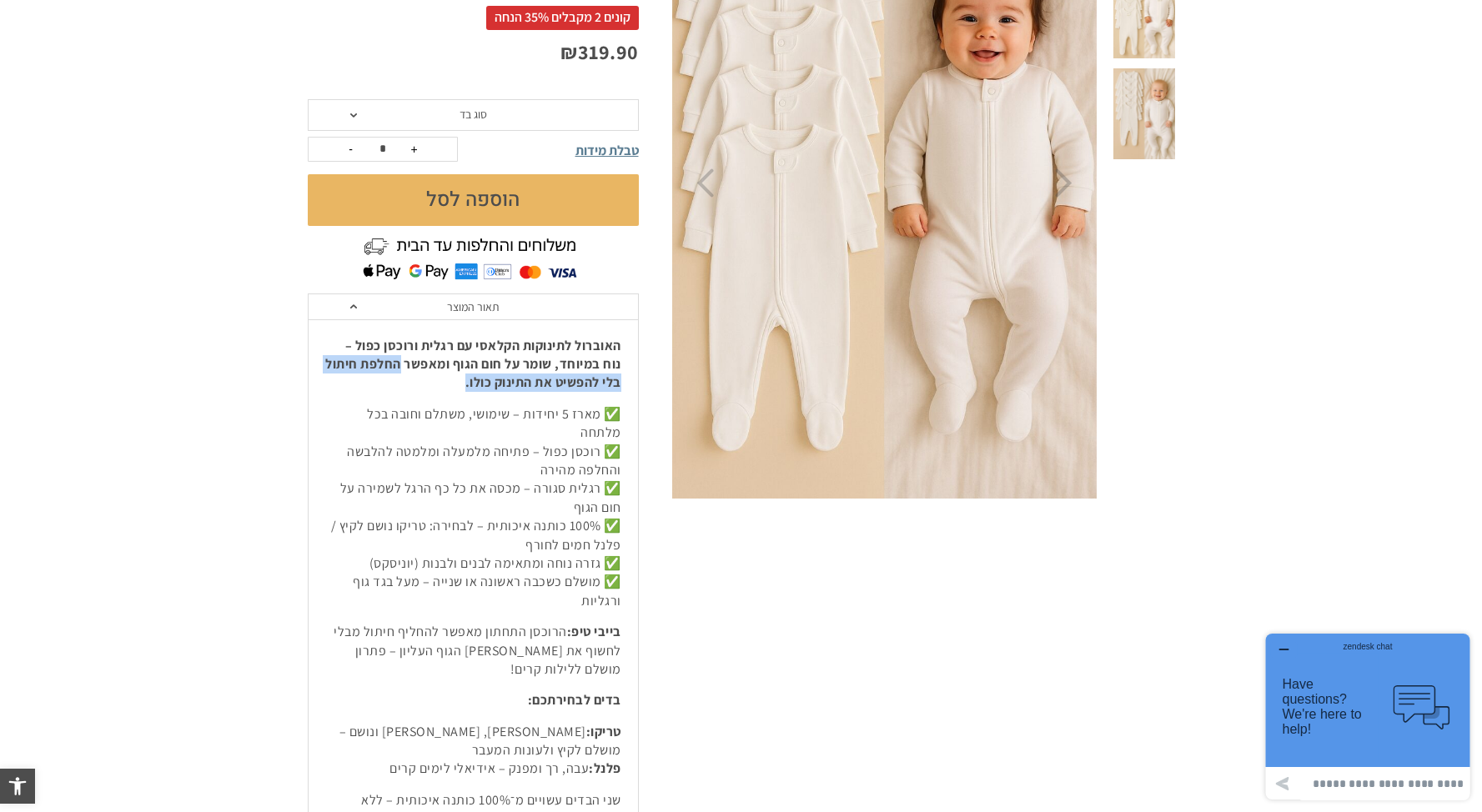
drag, startPoint x: 401, startPoint y: 363, endPoint x: 397, endPoint y: 380, distance: 17.5
click at [397, 380] on p "האוברול לתינוקות הקלאסי עם רגלית ורוכסן כפול – נוח במיוחד, שומר על חום הגוף ומא…" at bounding box center [473, 364] width 296 height 56
click at [398, 371] on strong "האוברול לתינוקות הקלאסי עם רגלית ורוכסן כפול – נוח במיוחד, שומר על חום הגוף ומא…" at bounding box center [473, 364] width 296 height 55
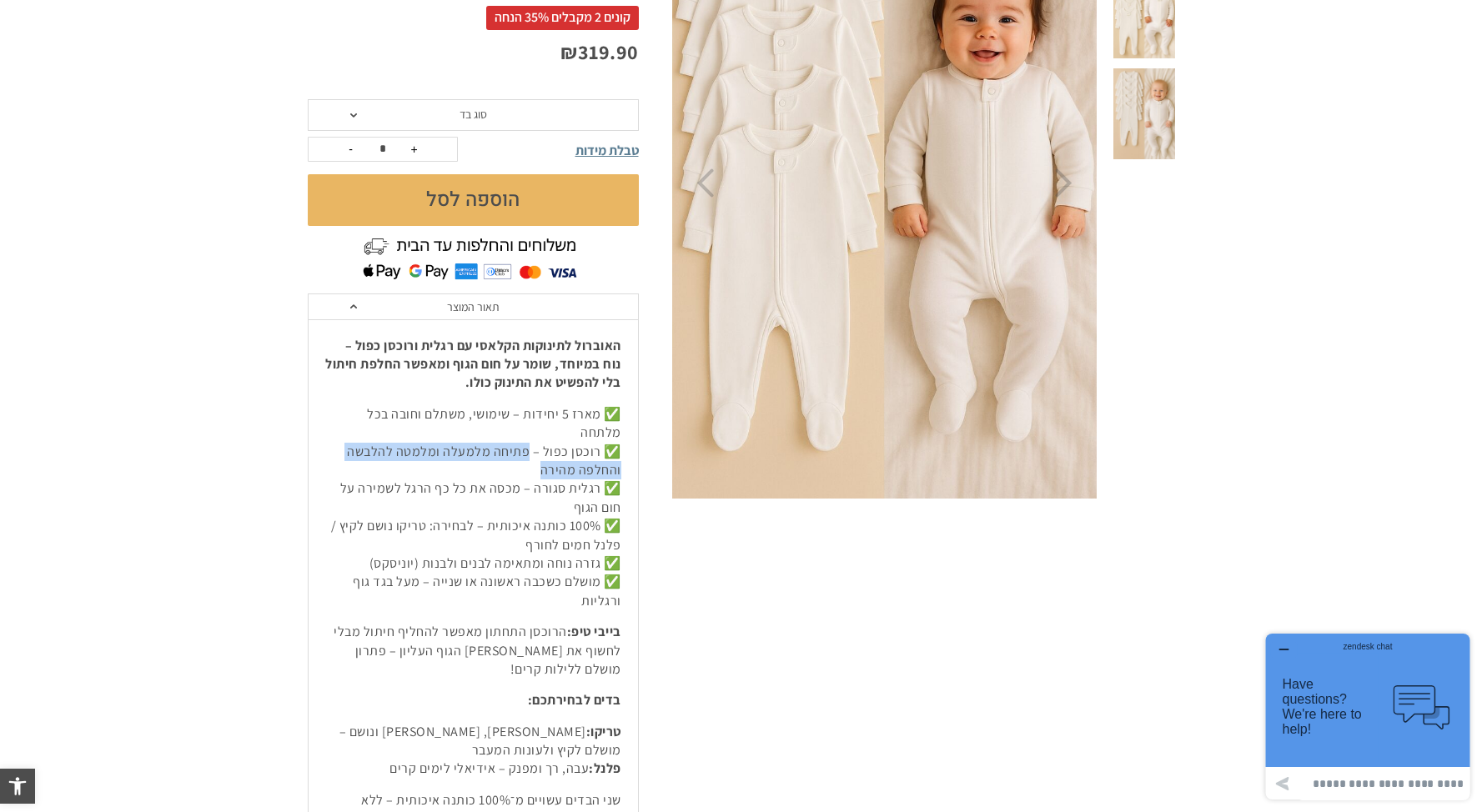
drag, startPoint x: 536, startPoint y: 435, endPoint x: 526, endPoint y: 448, distance: 16.4
click at [526, 448] on p "✅ מארז 5 יחידות – שימושי, משתלם וחובה בכל מלתחה ✅ רוכסן כפול – פתיחה מלמעלה ומל…" at bounding box center [473, 508] width 296 height 205
copy p "פתיחה מלמעלה ומלמטה להלבשה והחלפה מהירה"
click at [526, 418] on p "✅ מארז 5 יחידות – שימושי, משתלם וחובה בכל מלתחה ✅ רוכסן כפול – פתיחה מלמעלה ומל…" at bounding box center [473, 508] width 296 height 205
click at [1229, 328] on section "**********" at bounding box center [741, 450] width 1482 height 1168
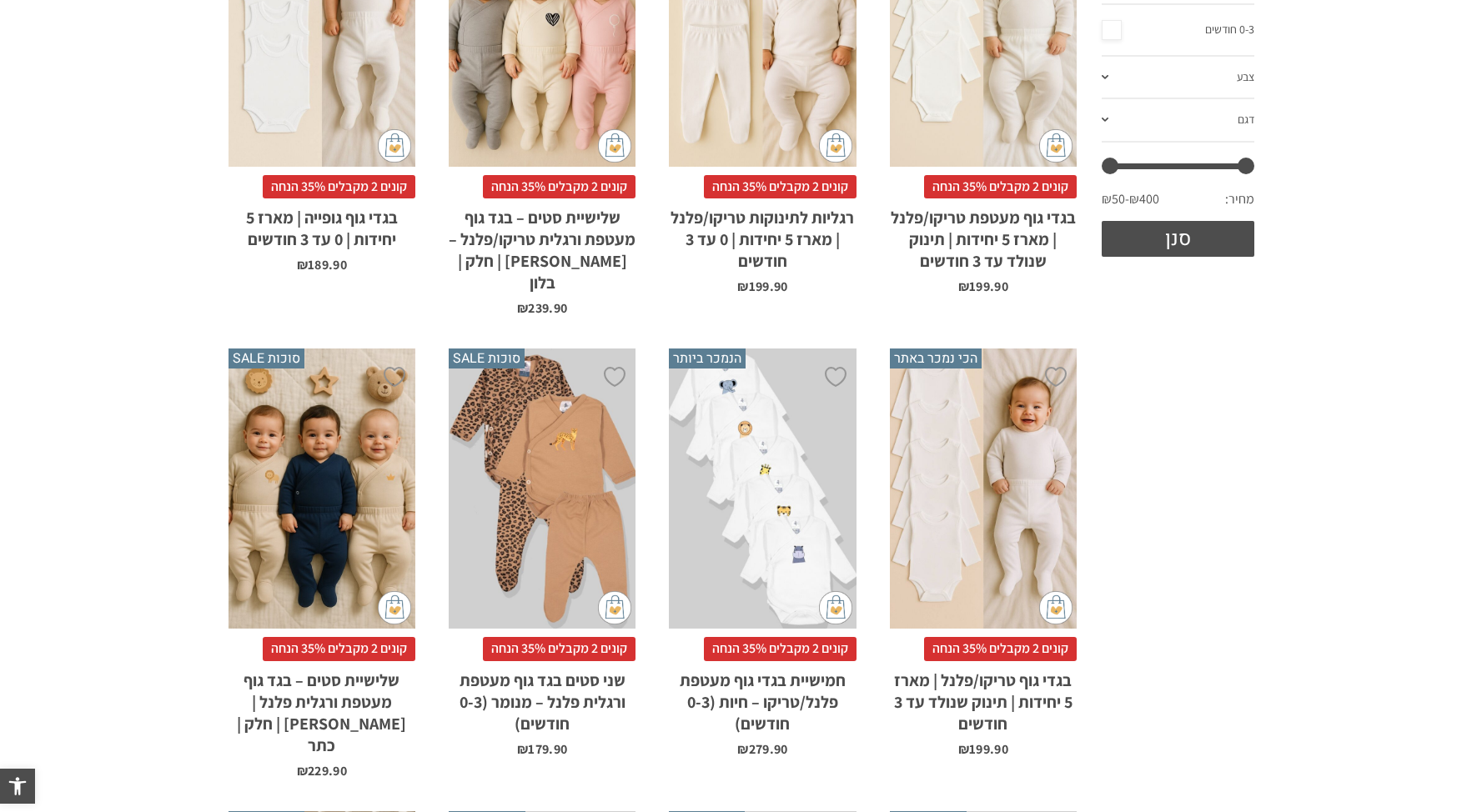
scroll to position [594, 0]
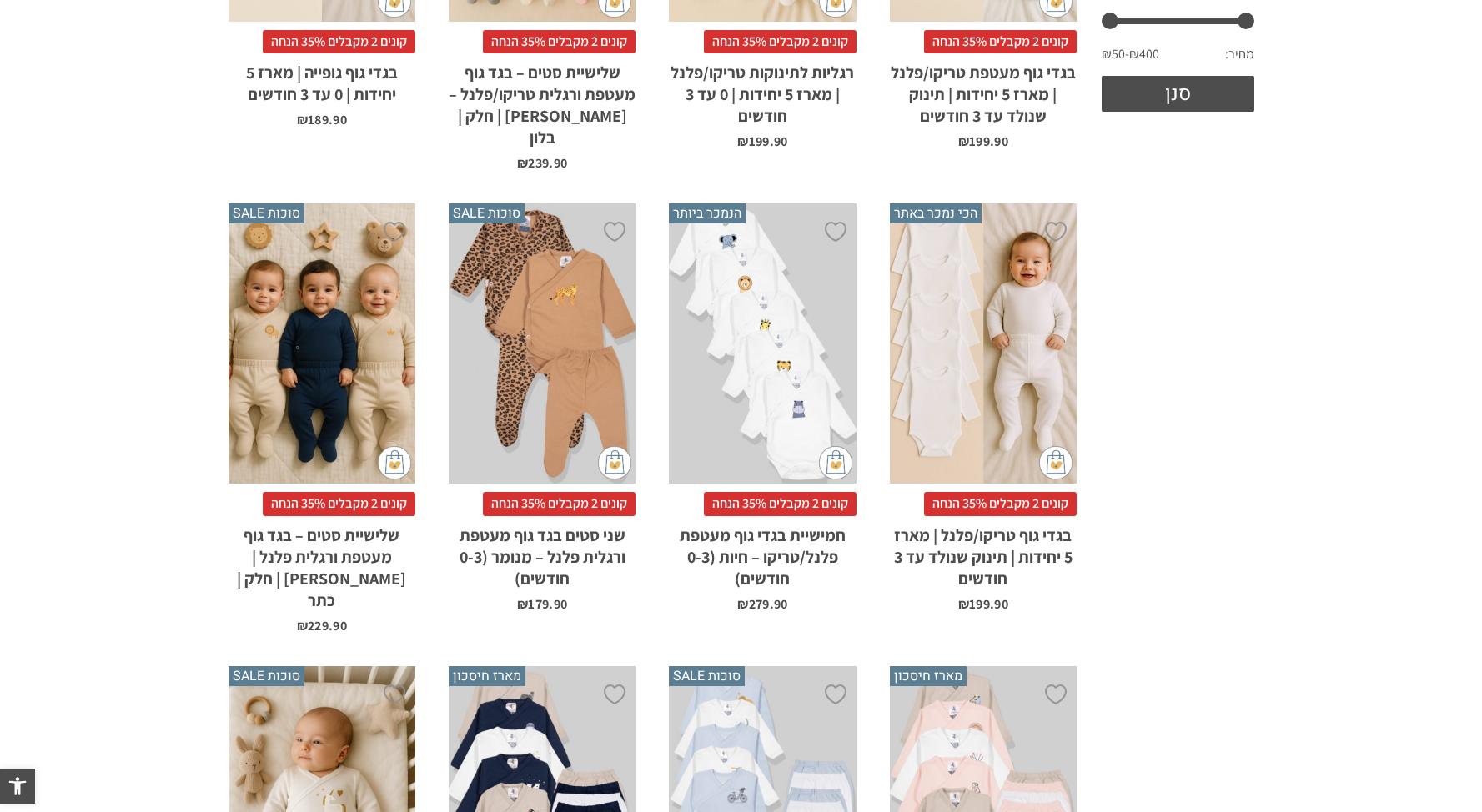
click at [1003, 333] on div "x בחירת סוג בד טריקו (עונת מעבר/קיץ) פלנל (חורף)" at bounding box center [982, 344] width 187 height 281
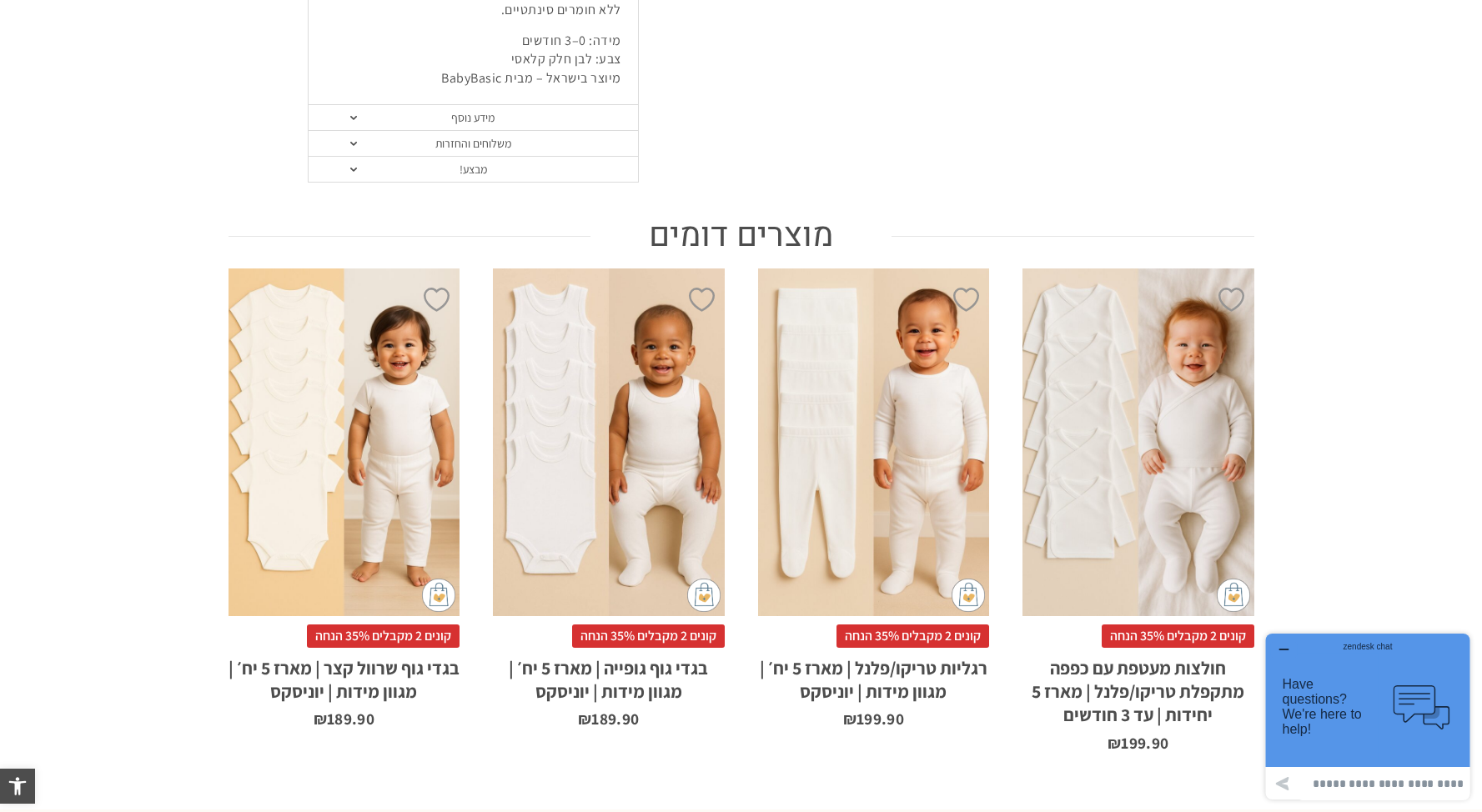
scroll to position [1084, 0]
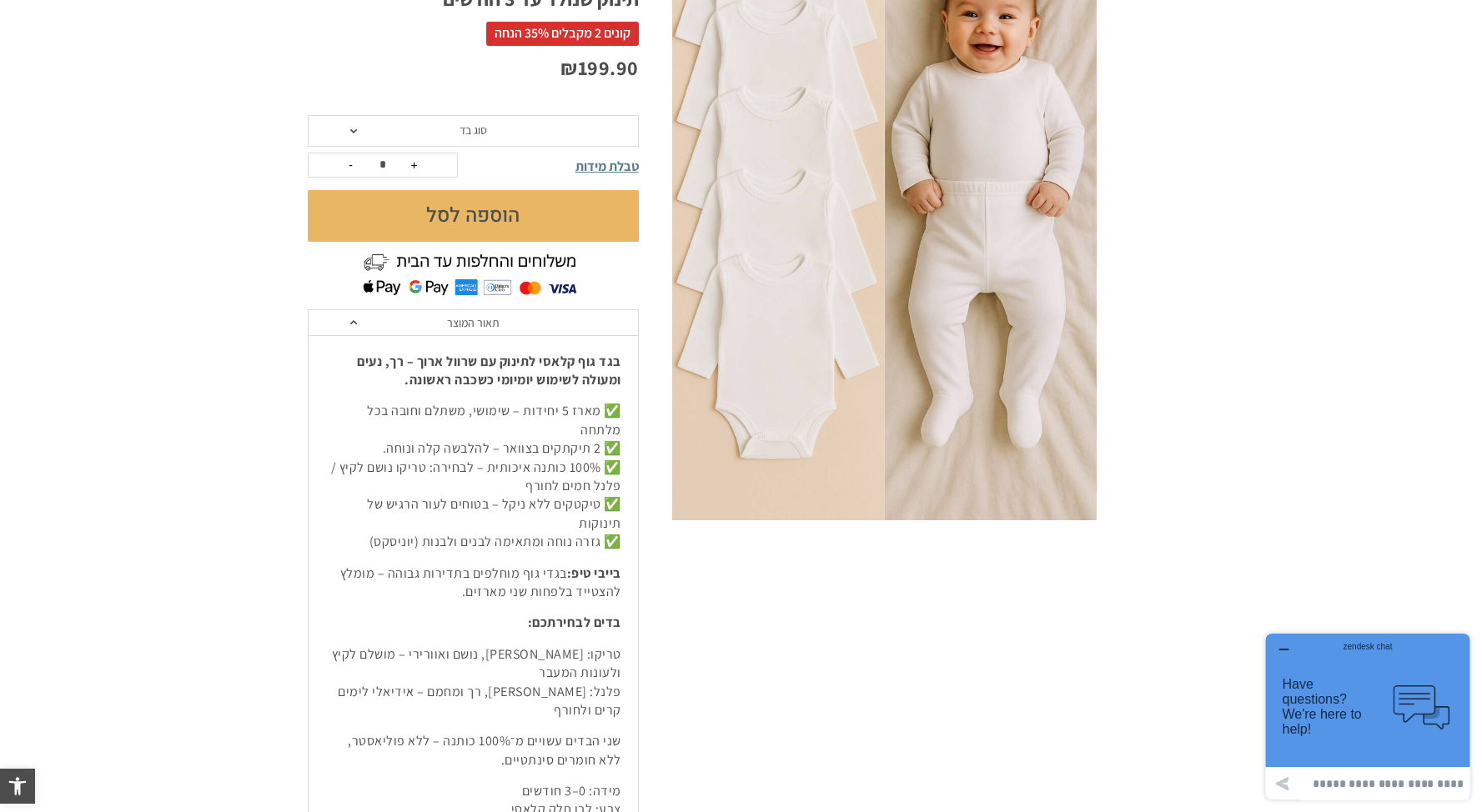
scroll to position [334, 0]
drag, startPoint x: 623, startPoint y: 355, endPoint x: 361, endPoint y: 378, distance: 263.0
click at [361, 378] on div "בגד גוף קלאסי לתינוק עם שרוול ארוך – רך, נעים ומעולה לשימוש יומיומי כשכבה ראשונ…" at bounding box center [473, 596] width 329 height 521
click at [472, 370] on p "בגד גוף קלאסי לתינוק עם שרוול ארוך – רך, נעים ומעולה לשימוש יומיומי כשכבה ראשונ…" at bounding box center [473, 372] width 296 height 37
drag, startPoint x: 395, startPoint y: 388, endPoint x: 622, endPoint y: 364, distance: 228.3
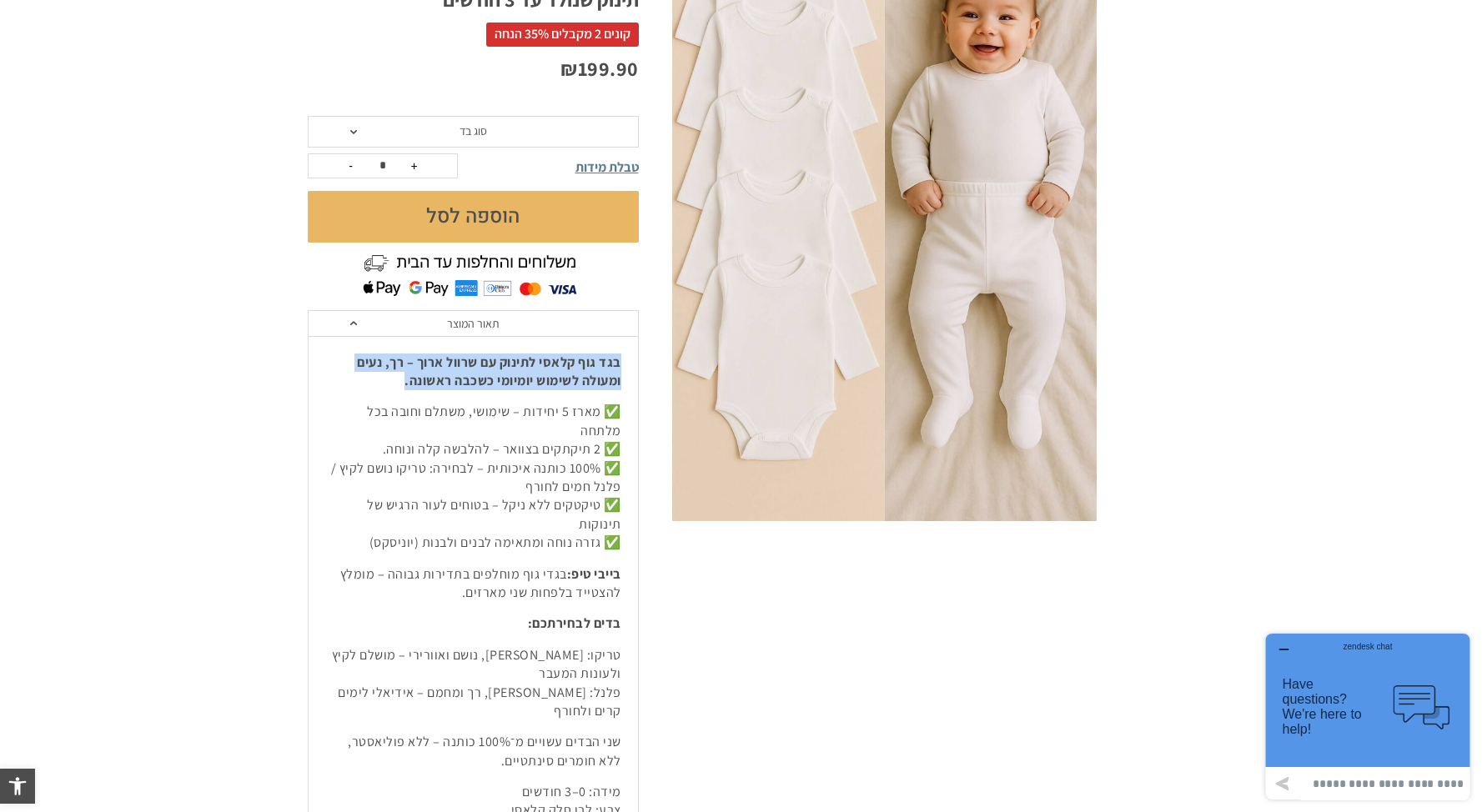
click at [622, 364] on div "בגד גוף קלאסי לתינוק עם שרוול ארוך – רך, נעים ומעולה לשימוש יומיומי כשכבה ראשונ…" at bounding box center [473, 596] width 329 height 521
copy strong "בגד גוף קלאסי לתינוק עם שרוול ארוך – רך, נעים ומעולה לשימוש יומיומי כשכבה ראשונ…"
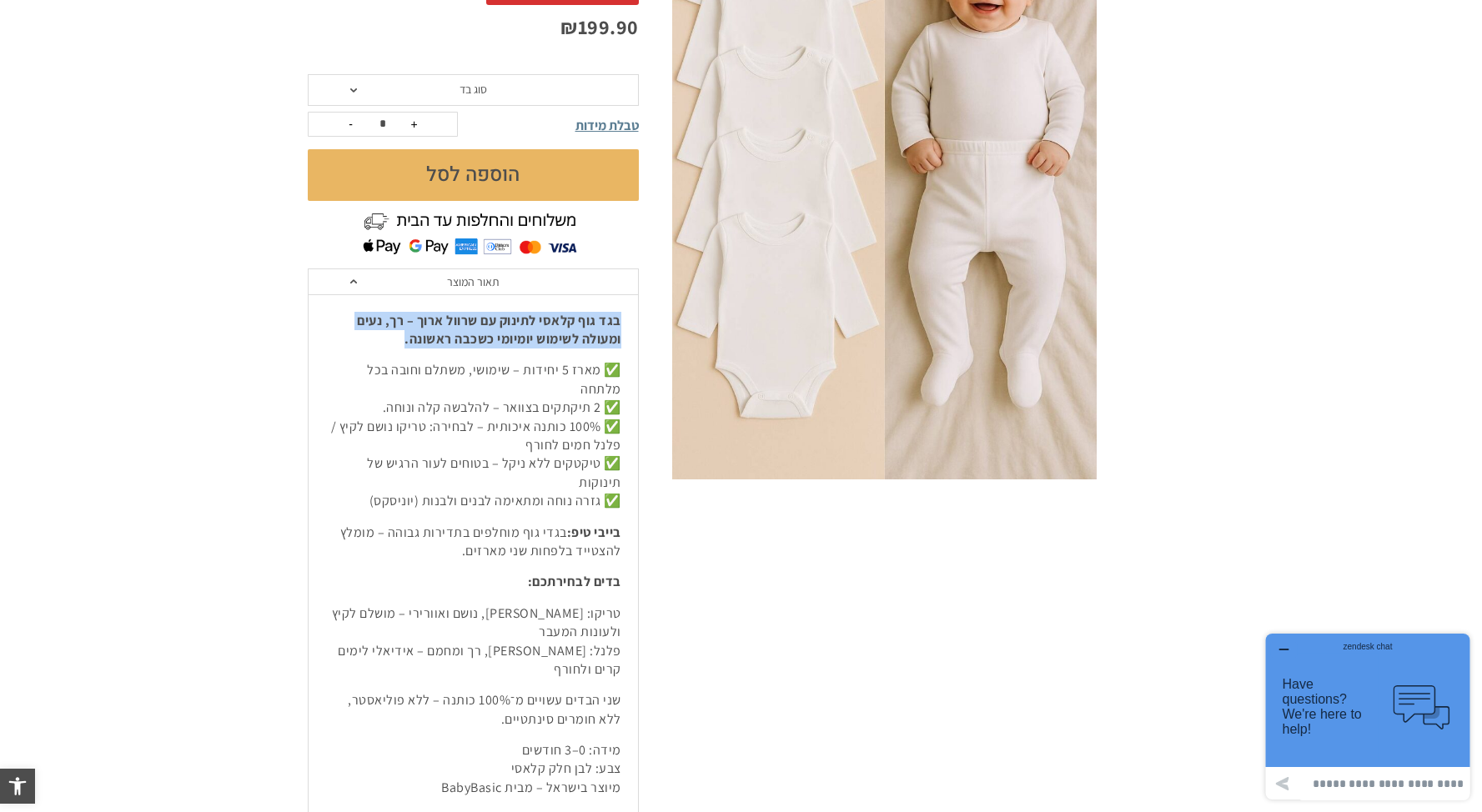
scroll to position [379, 0]
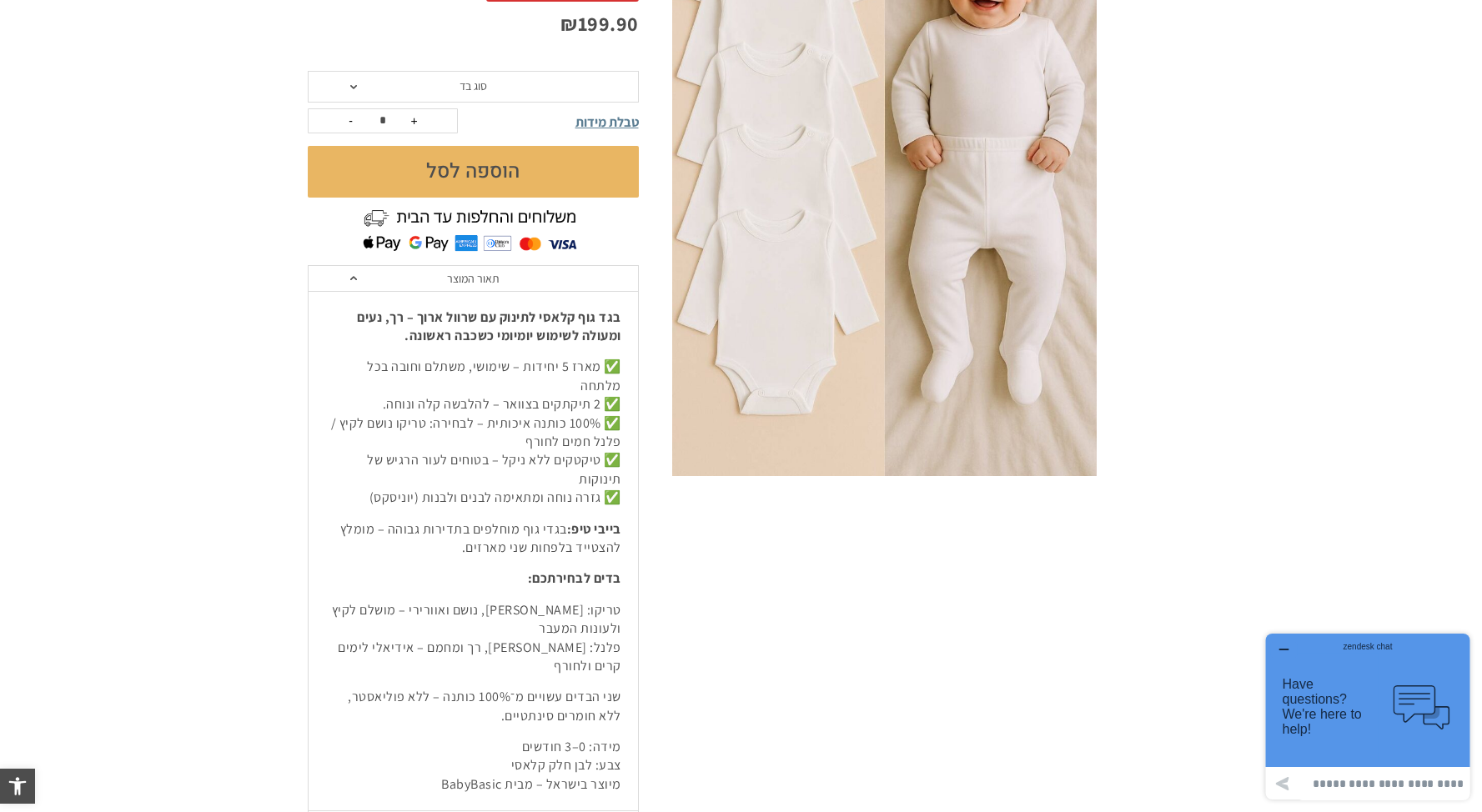
click at [542, 391] on p "✅ מארז 5 יחידות – שימושי, משתלם וחובה בכל מלתחה ✅ 2 תיקתקים בצוואר – להלבשה קלה…" at bounding box center [473, 432] width 296 height 150
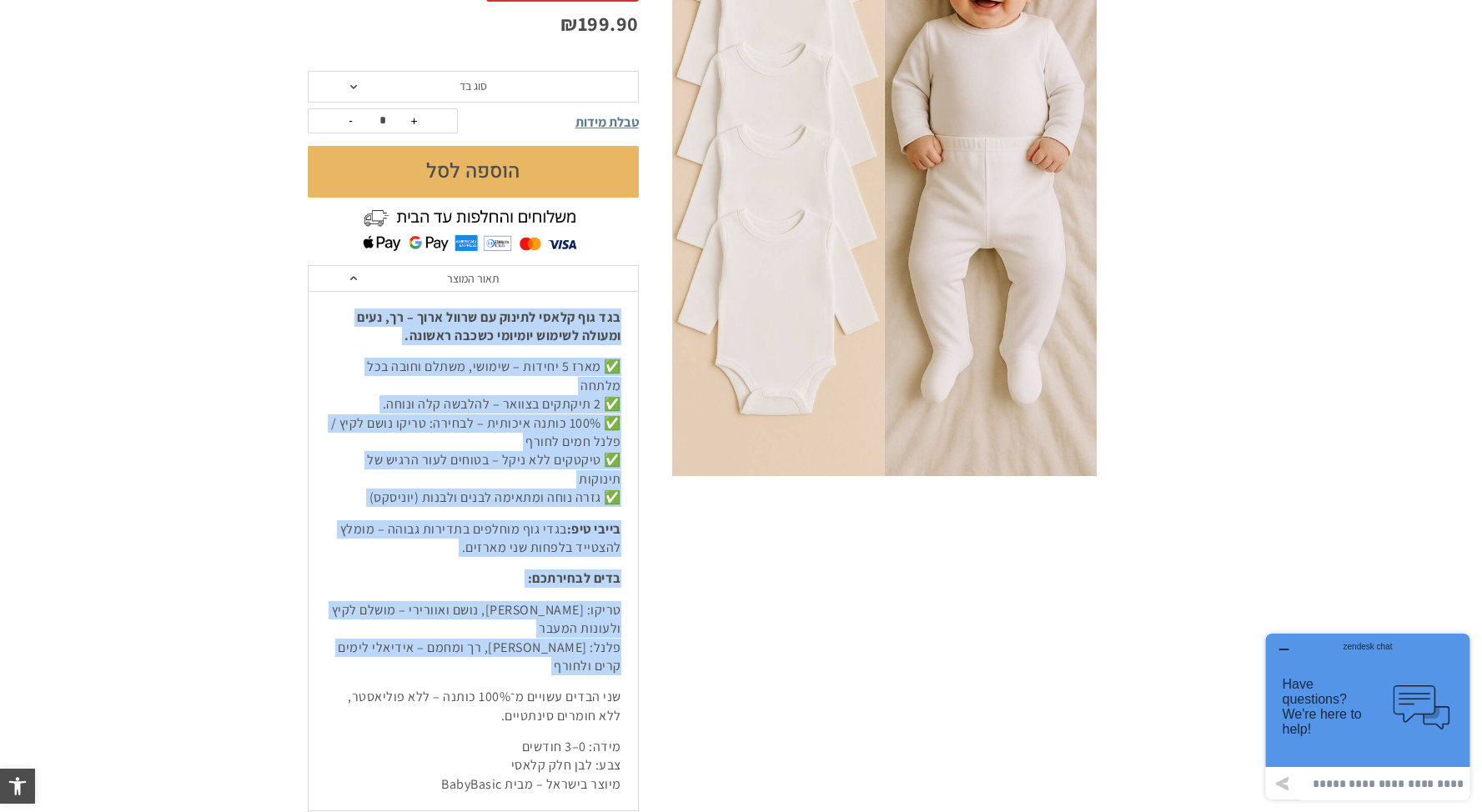
drag, startPoint x: 347, startPoint y: 601, endPoint x: 620, endPoint y: 309, distance: 399.7
click at [620, 309] on div "בגד גוף קלאסי לתינוק עם שרוול ארוך – רך, נעים ומעולה לשימוש יומיומי כשכבה ראשונ…" at bounding box center [473, 551] width 296 height 486
copy div "בגד גוף קלאסי לתינוק עם שרוול ארוך – רך, נעים ומעולה לשימוש יומיומי כשכבה ראשונ…"
click at [594, 601] on p "טריקו: קליל, נושם ואוורירי – מושלם לקיץ ולעונות המעבר פלנל: עבה, רך ומחמם – איד…" at bounding box center [473, 638] width 296 height 75
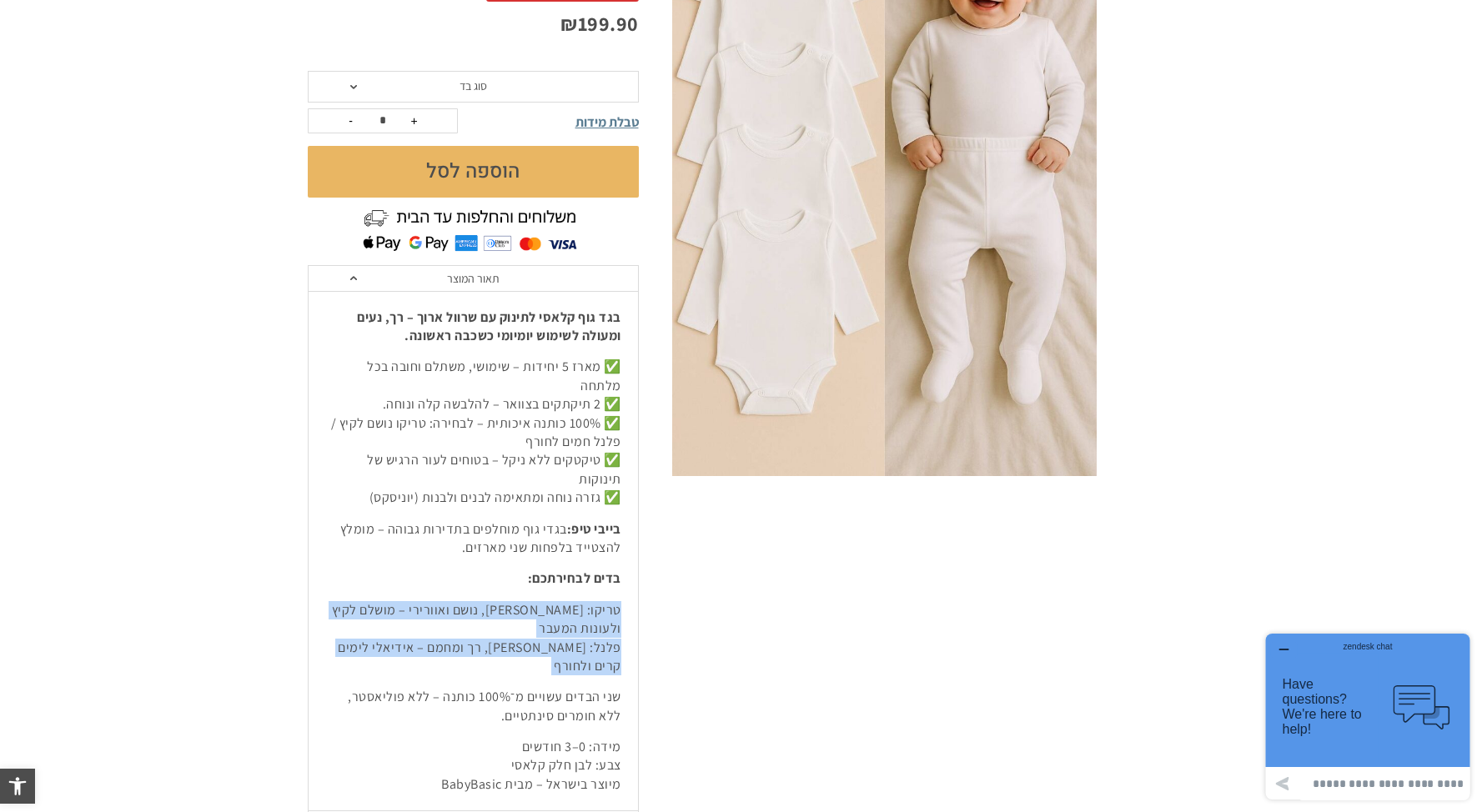
drag, startPoint x: 336, startPoint y: 607, endPoint x: 621, endPoint y: 569, distance: 287.5
click at [635, 568] on div "בגד גוף קלאסי לתינוק עם שרוול ארוך – רך, נעים ומעולה לשימוש יומיומי כשכבה ראשונ…" at bounding box center [473, 551] width 329 height 521
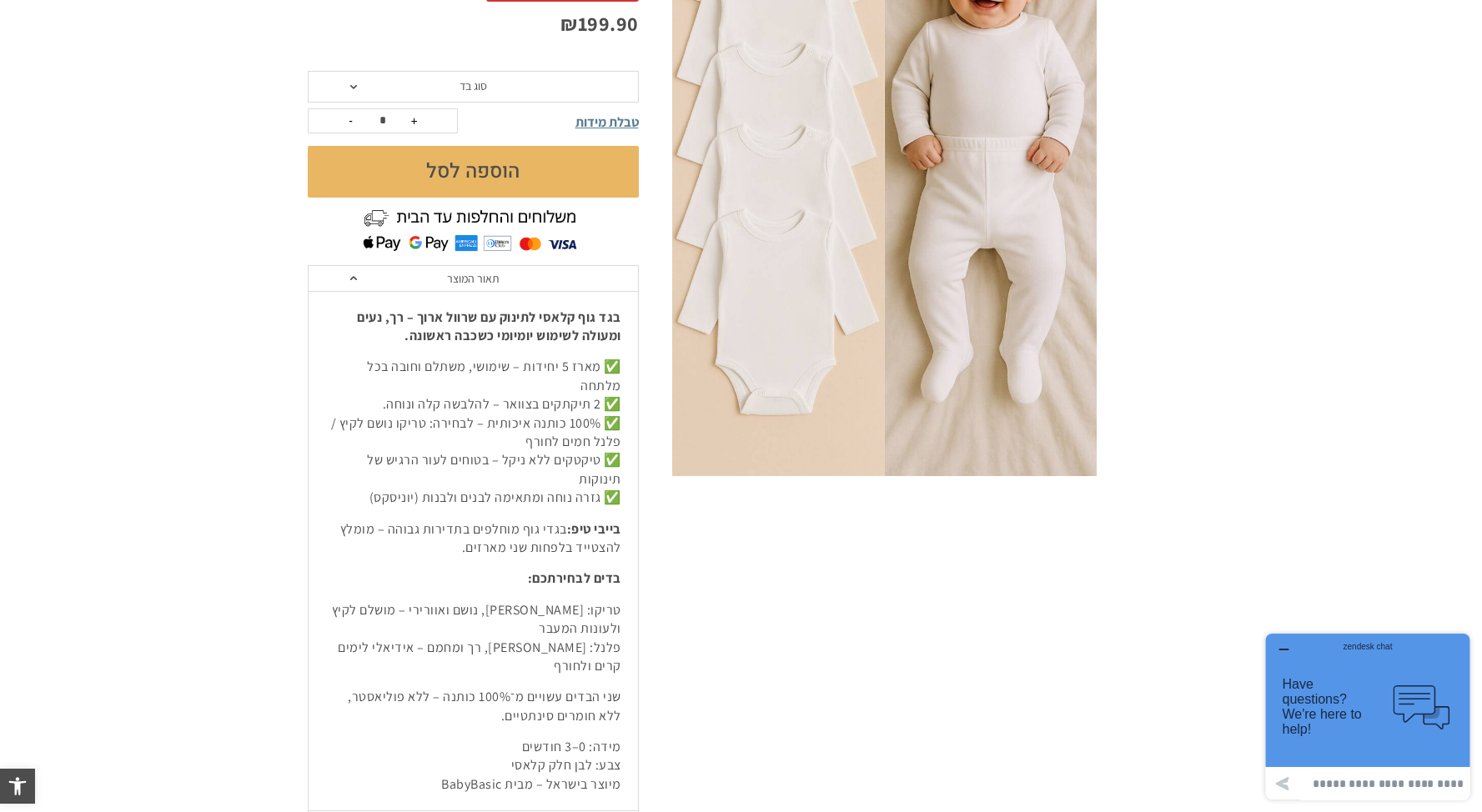
click at [619, 570] on strong "בדים לבחירתכם:" at bounding box center [575, 578] width 94 height 18
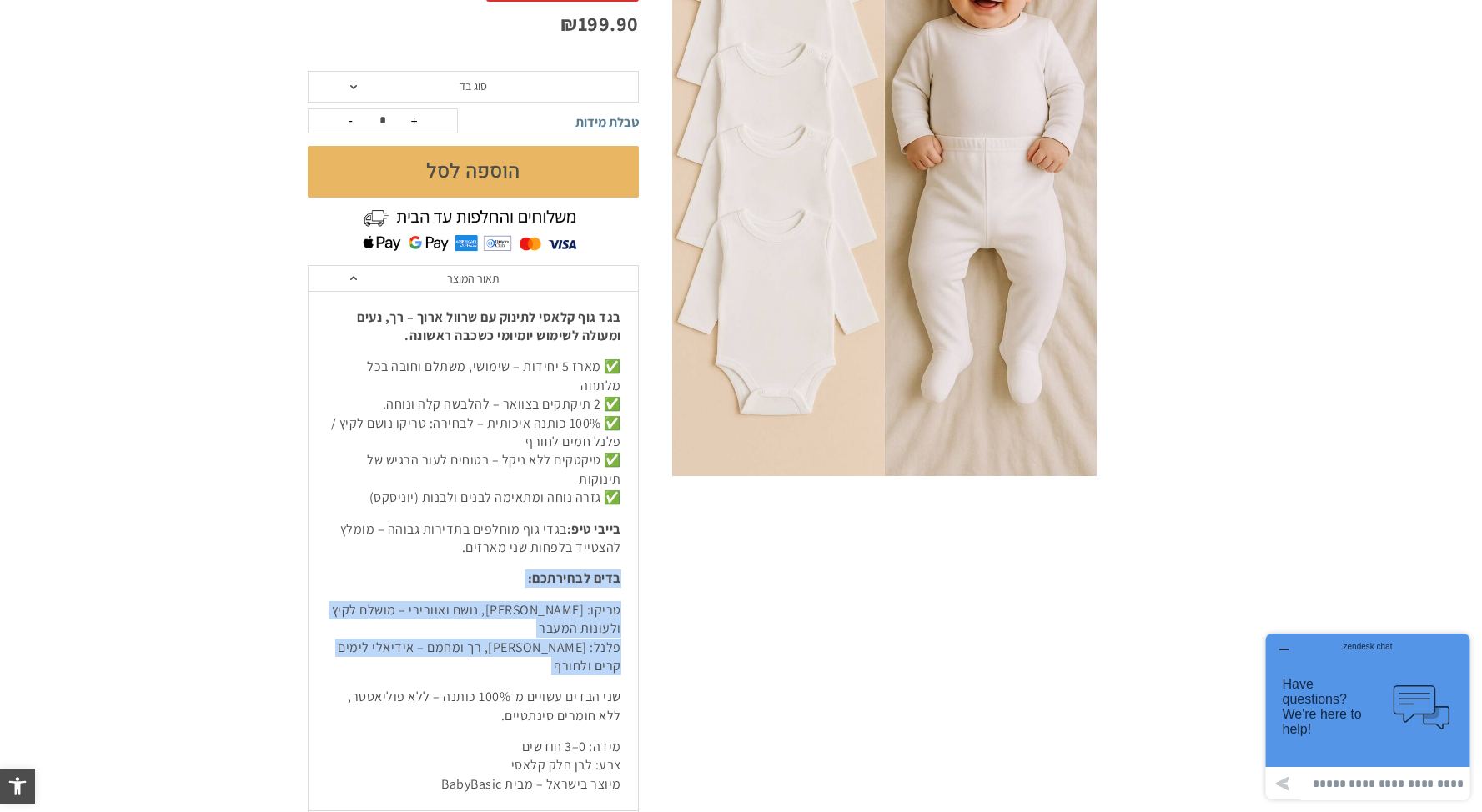
drag, startPoint x: 624, startPoint y: 537, endPoint x: 443, endPoint y: 582, distance: 186.5
click at [361, 608] on div "בגד גוף קלאסי לתינוק עם שרוול ארוך – רך, נעים ומעולה לשימוש יומיומי כשכבה ראשונ…" at bounding box center [473, 551] width 329 height 521
click at [454, 601] on p "טריקו: קליל, נושם ואוורירי – מושלם לקיץ ולעונות המעבר פלנל: עבה, רך ומחמם – איד…" at bounding box center [473, 638] width 296 height 75
drag, startPoint x: 351, startPoint y: 594, endPoint x: 631, endPoint y: 562, distance: 281.8
click at [631, 562] on div "בגד גוף קלאסי לתינוק עם שרוול ארוך – רך, נעים ומעולה לשימוש יומיומי כשכבה ראשונ…" at bounding box center [473, 551] width 329 height 521
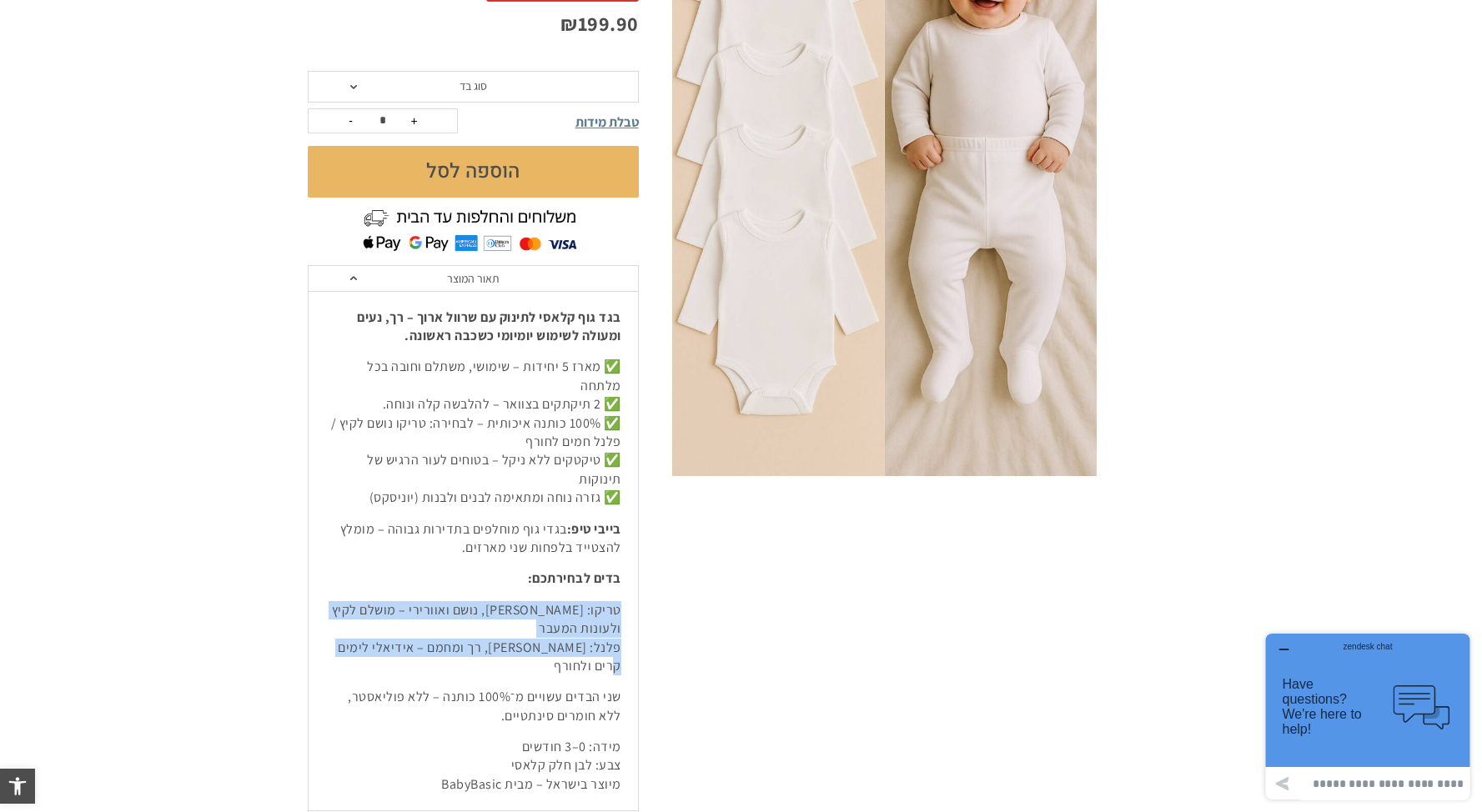
copy p "טריקו: קליל, נושם ואוורירי – מושלם לקיץ ולעונות המעבר פלנל: עבה, רך ומחמם – איד…"
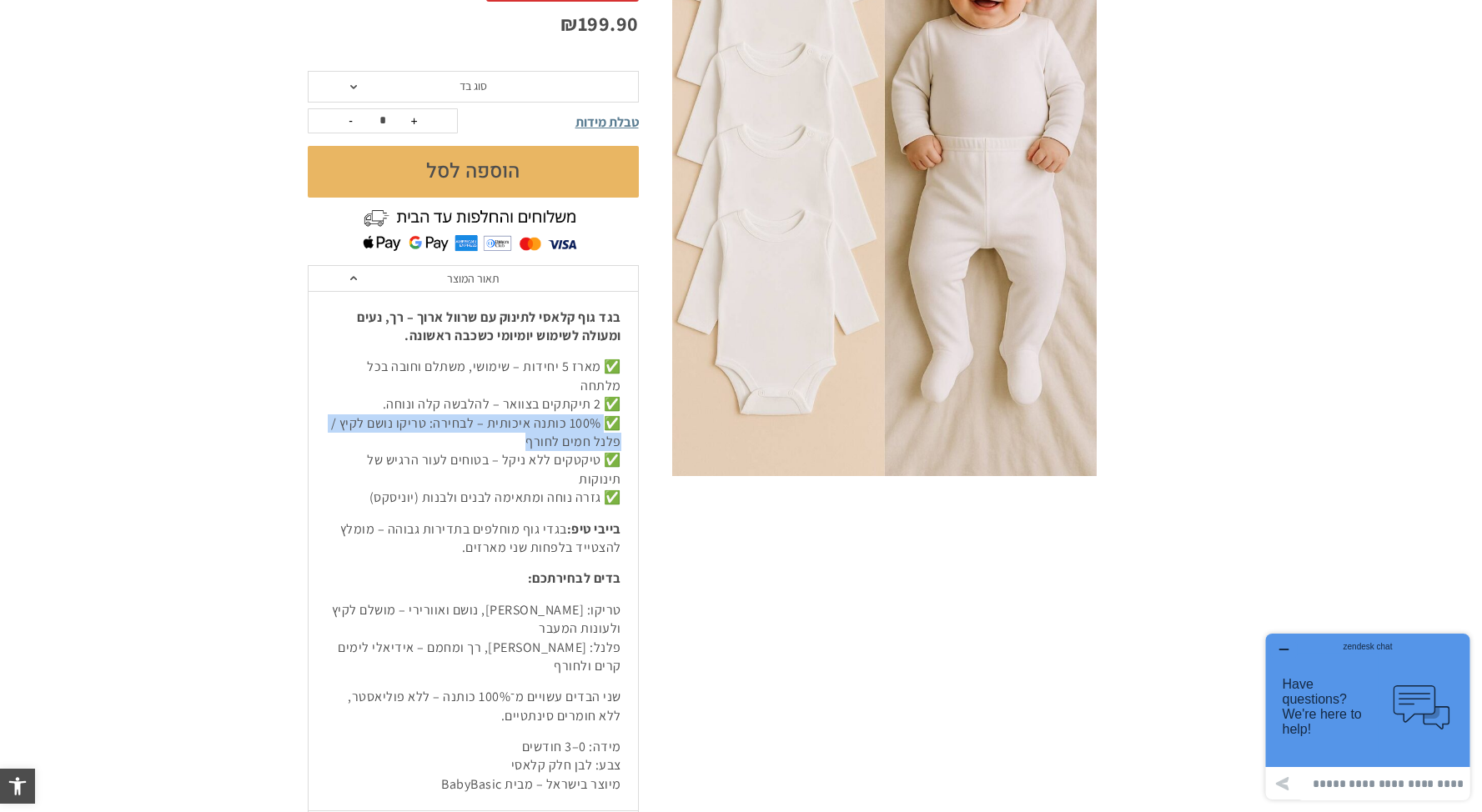
drag, startPoint x: 606, startPoint y: 402, endPoint x: 506, endPoint y: 422, distance: 102.0
click at [505, 422] on p "✅ מארז 5 יחידות – שימושי, משתלם וחובה בכל מלתחה ✅ 2 תיקתקים בצוואר – להלבשה קלה…" at bounding box center [473, 432] width 296 height 150
click at [511, 420] on p "✅ מארז 5 יחידות – שימושי, משתלם וחובה בכל מלתחה ✅ 2 תיקתקים בצוואר – להלבשה קלה…" at bounding box center [473, 432] width 296 height 150
drag, startPoint x: 495, startPoint y: 400, endPoint x: 611, endPoint y: 402, distance: 116.0
click at [611, 402] on p "✅ מארז 5 יחידות – שימושי, משתלם וחובה בכל מלתחה ✅ 2 תיקתקים בצוואר – להלבשה קלה…" at bounding box center [473, 432] width 296 height 150
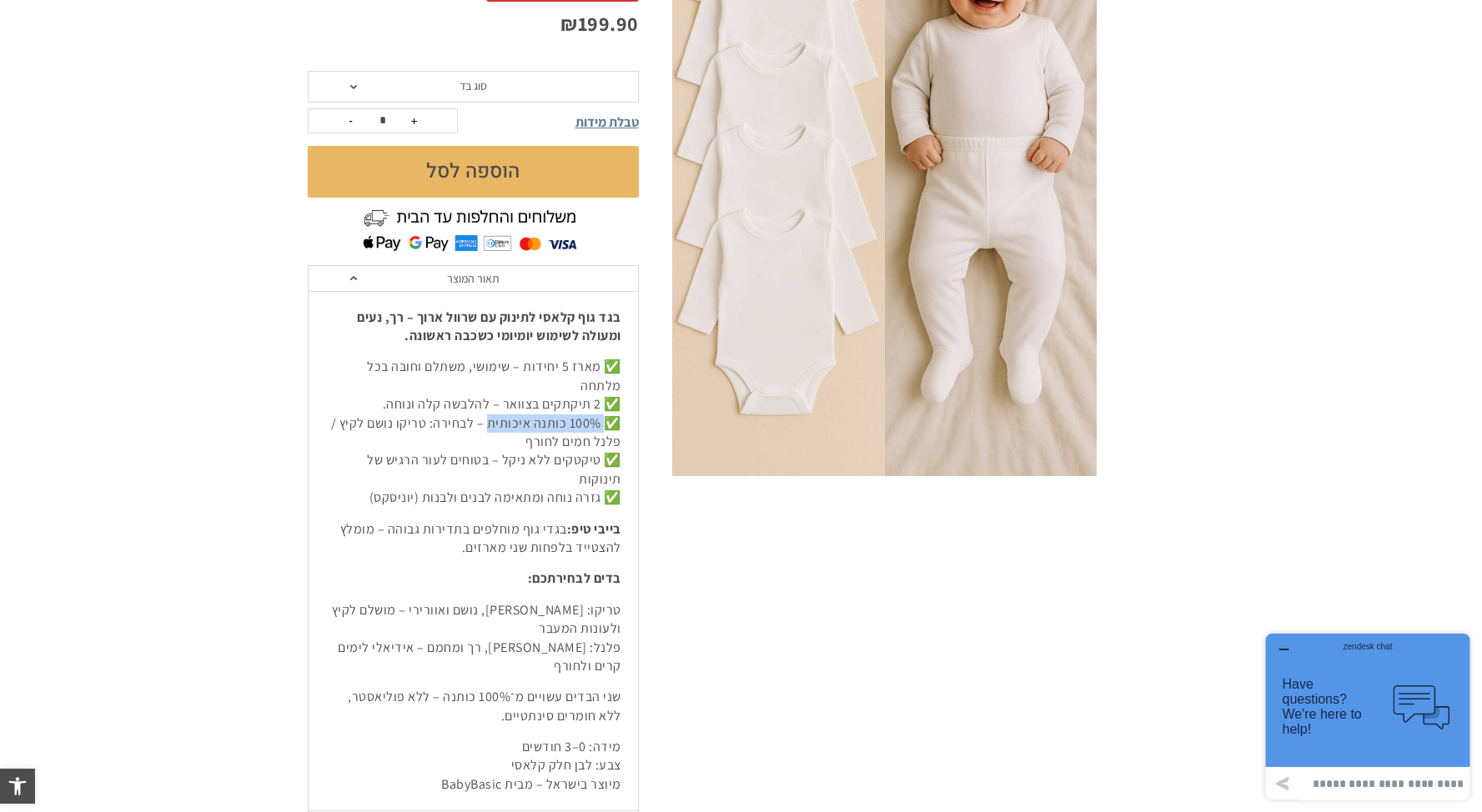
copy p "100% כותנה איכותית"
click at [598, 456] on p "✅ מארז 5 יחידות – שימושי, משתלם וחובה בכל מלתחה ✅ 2 תיקתקים בצוואר – להלבשה קלה…" at bounding box center [473, 432] width 296 height 150
drag, startPoint x: 630, startPoint y: 315, endPoint x: 380, endPoint y: 350, distance: 252.4
click at [380, 350] on div "בגד גוף קלאסי לתינוק עם שרוול ארוך – רך, נעים ומעולה לשימוש יומיומי כשכבה ראשונ…" at bounding box center [473, 551] width 329 height 521
copy div "בגד גוף קלאסי לתינוק עם שרוול ארוך – רך, נעים ומעולה לשימוש יומיומי כשכבה ראשונ…"
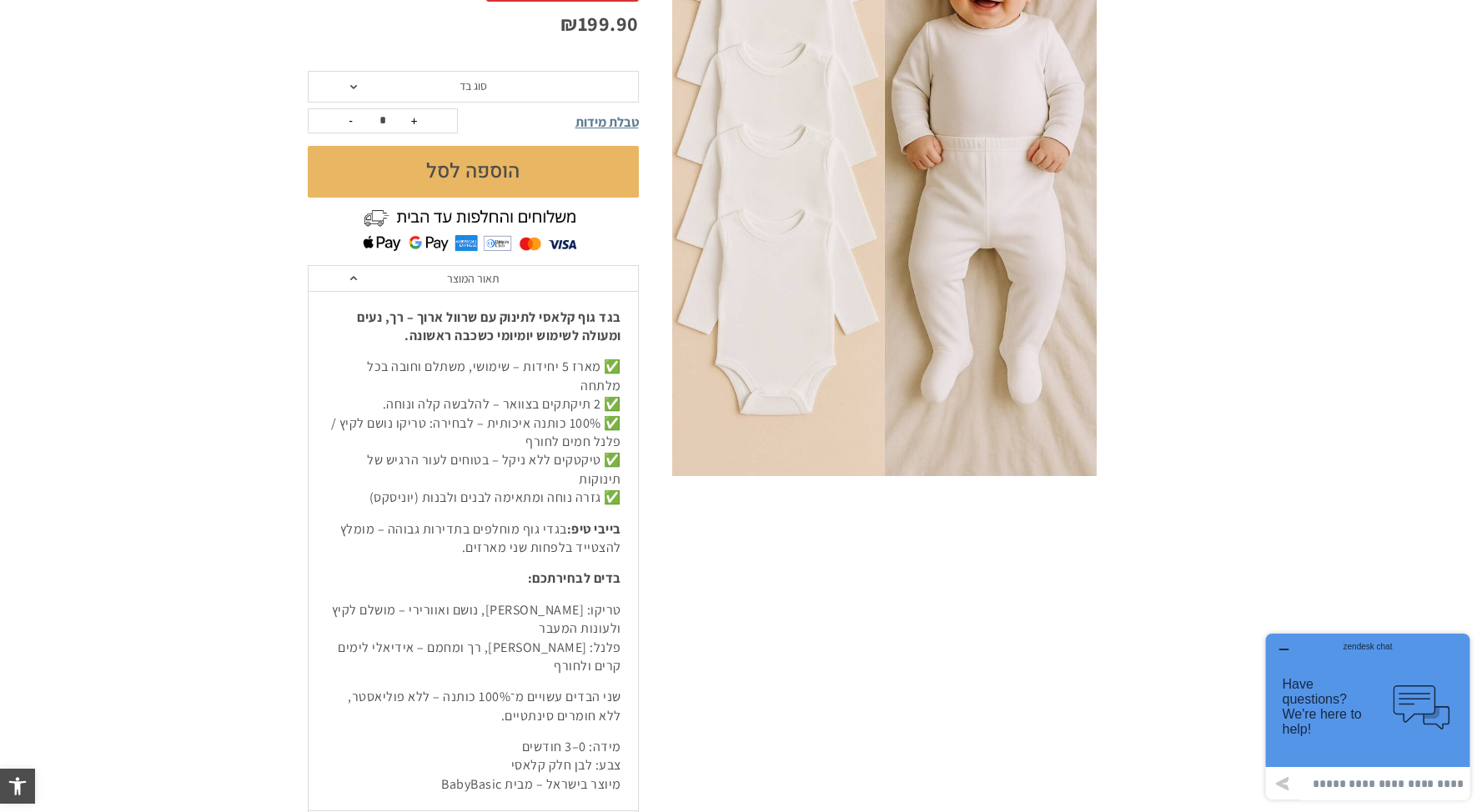
click at [526, 570] on p "בדים לבחירתכם:" at bounding box center [473, 578] width 296 height 19
